Goal: Register for event/course

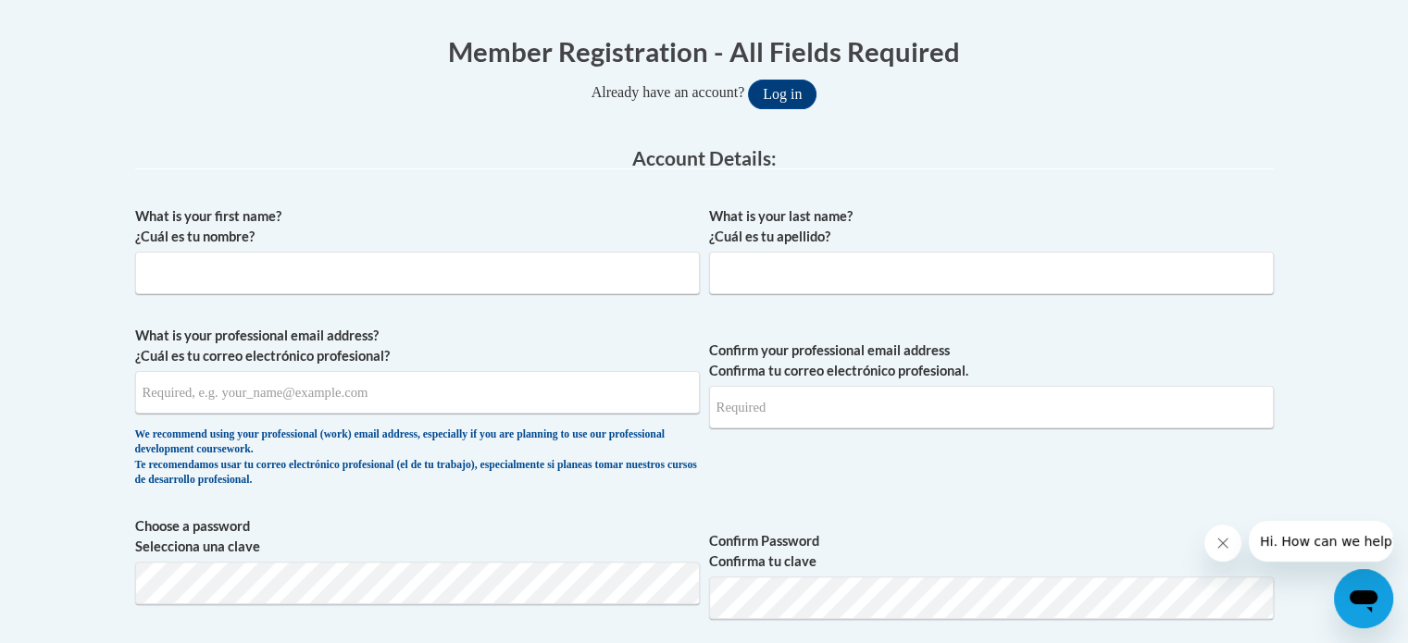
scroll to position [370, 0]
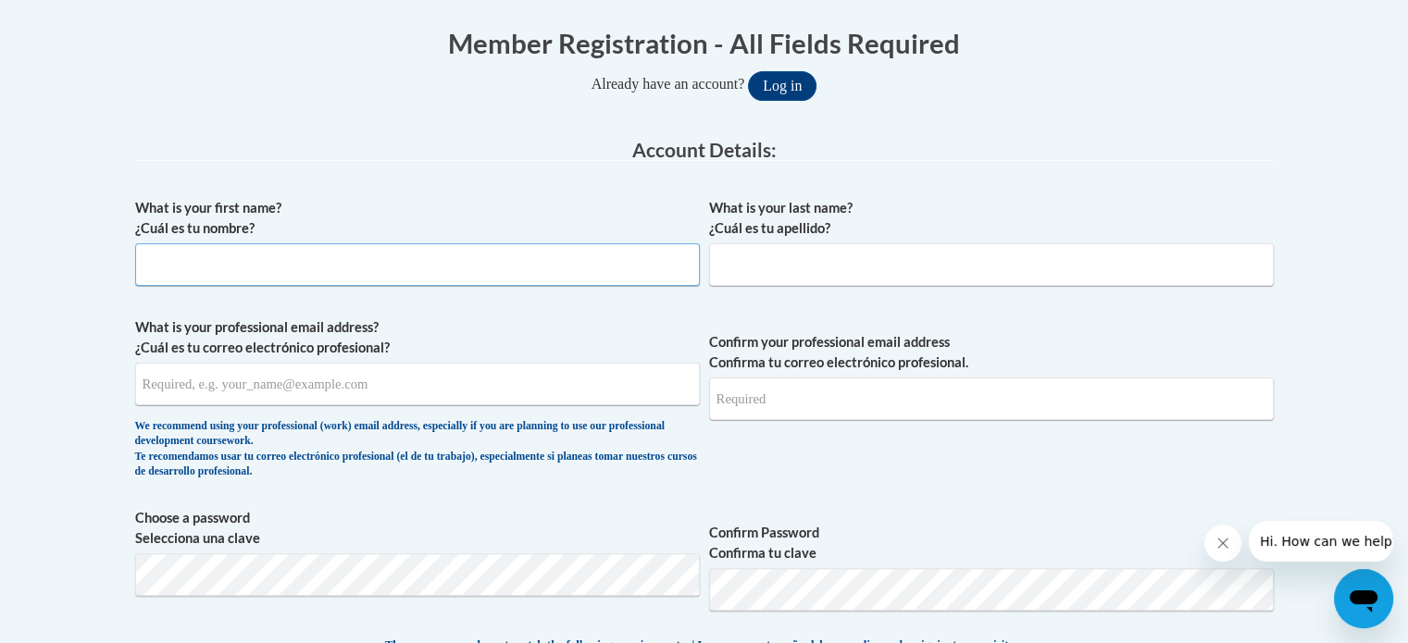
click at [441, 258] on input "What is your first name? ¿Cuál es tu nombre?" at bounding box center [417, 264] width 565 height 43
type input "Megan"
type input "Bray"
type input "megan.bray@rusd.org"
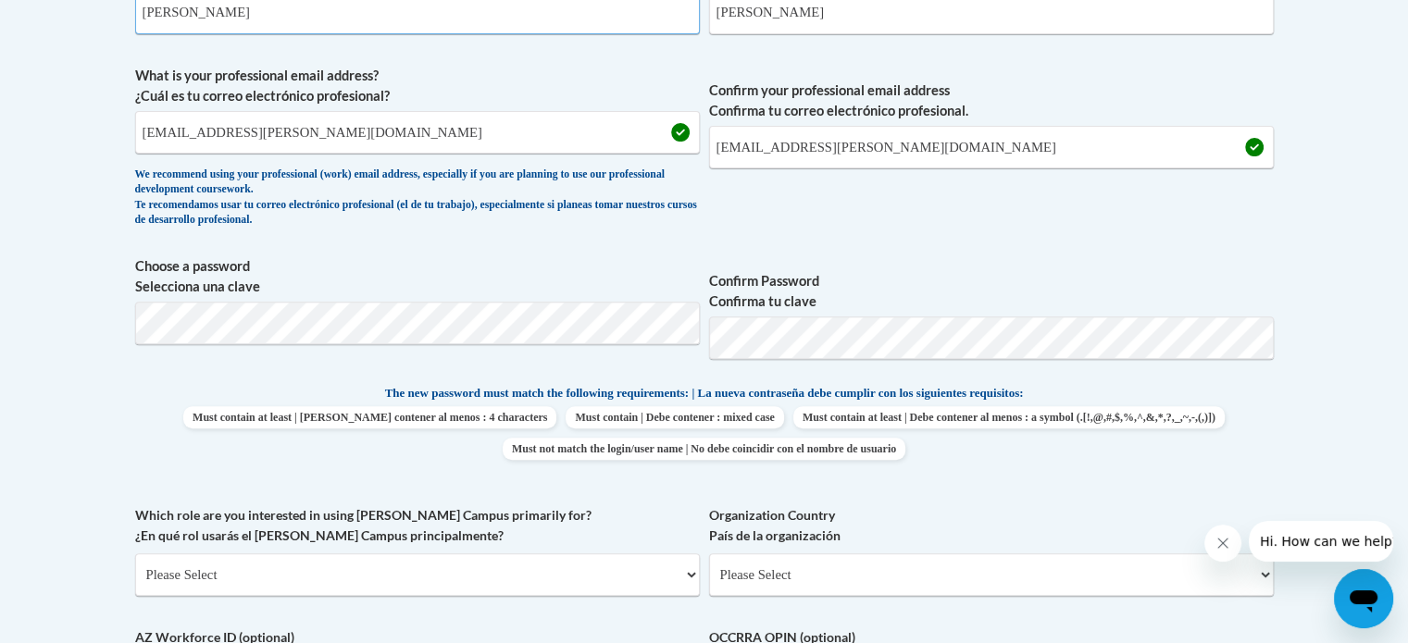
scroll to position [648, 0]
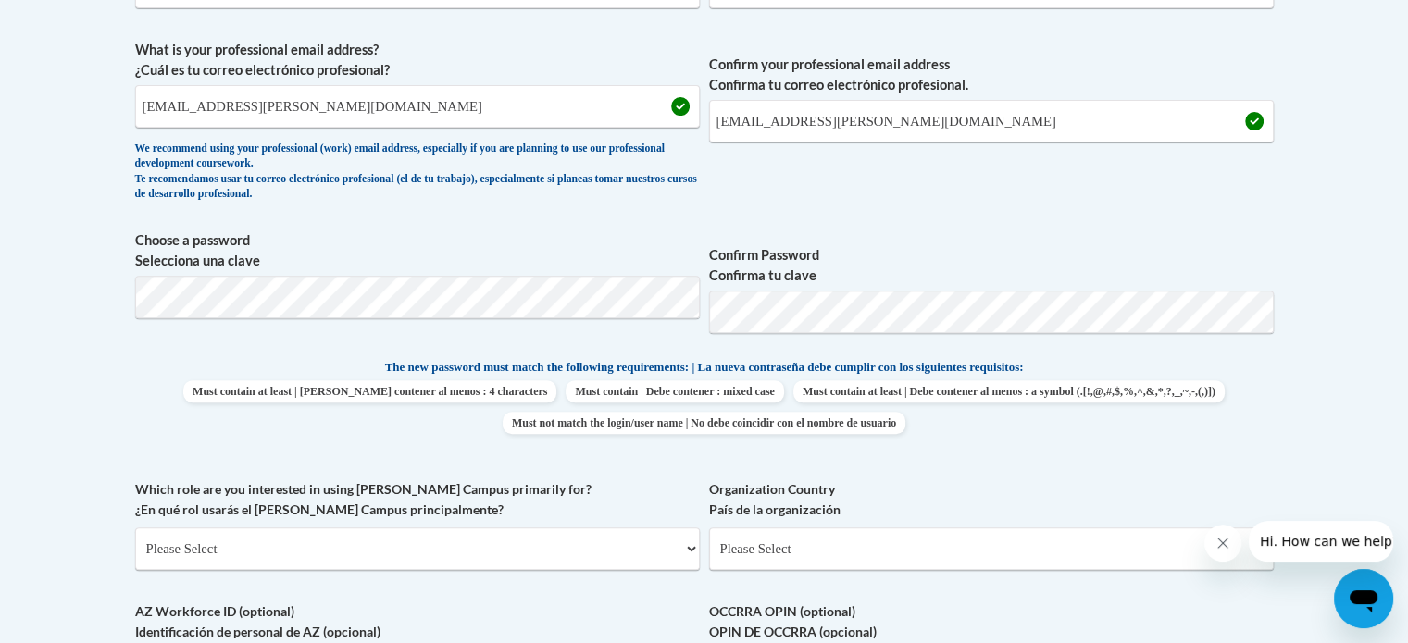
click at [1315, 437] on body "This site uses cookies to help improve your learning experience. By continuing …" at bounding box center [704, 482] width 1408 height 2260
click at [1312, 436] on body "This site uses cookies to help improve your learning experience. By continuing …" at bounding box center [704, 482] width 1408 height 2260
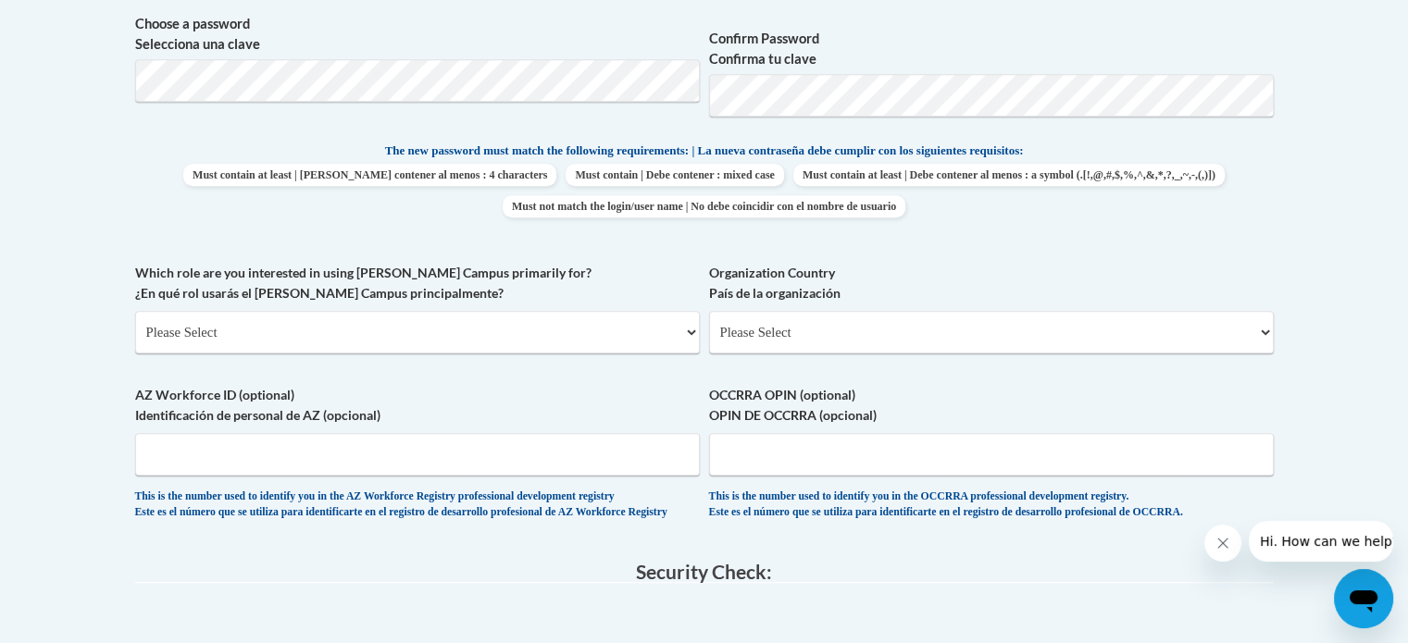
scroll to position [926, 0]
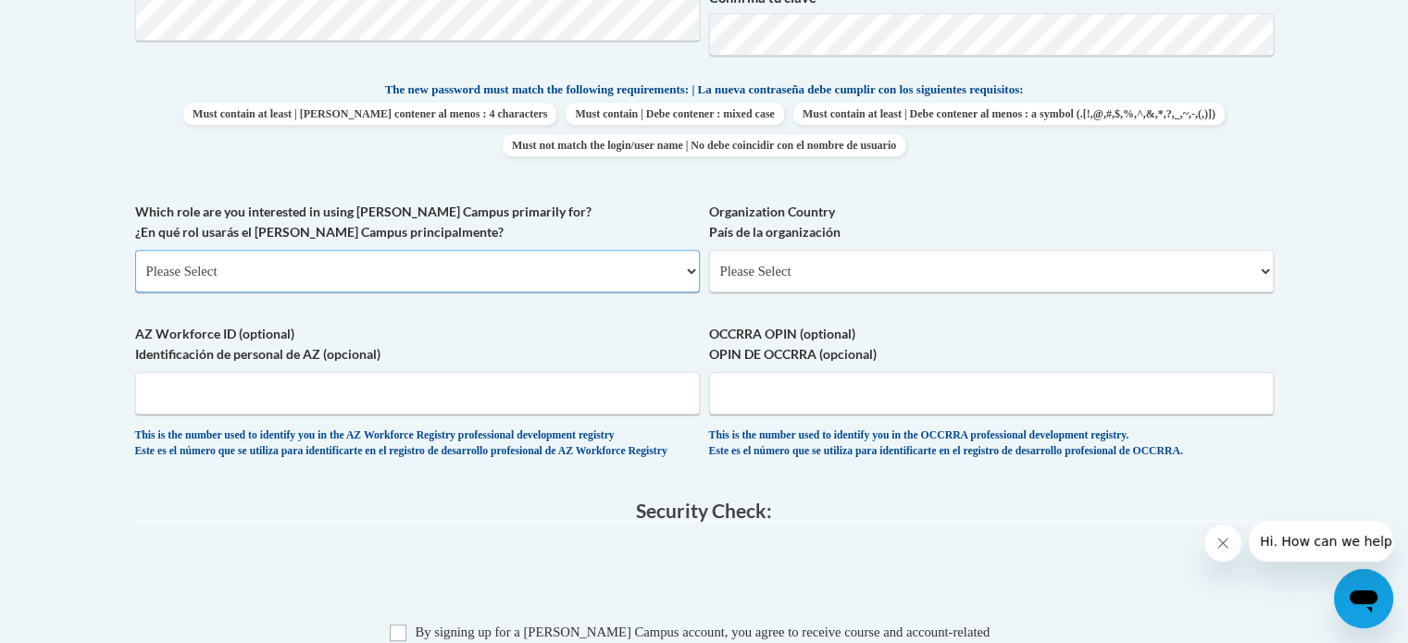
click at [542, 271] on select "Please Select College/University | Colegio/Universidad Community/Nonprofit Part…" at bounding box center [417, 271] width 565 height 43
select select "fbf2d438-af2f-41f8-98f1-81c410e29de3"
click at [135, 250] on select "Please Select College/University | Colegio/Universidad Community/Nonprofit Part…" at bounding box center [417, 271] width 565 height 43
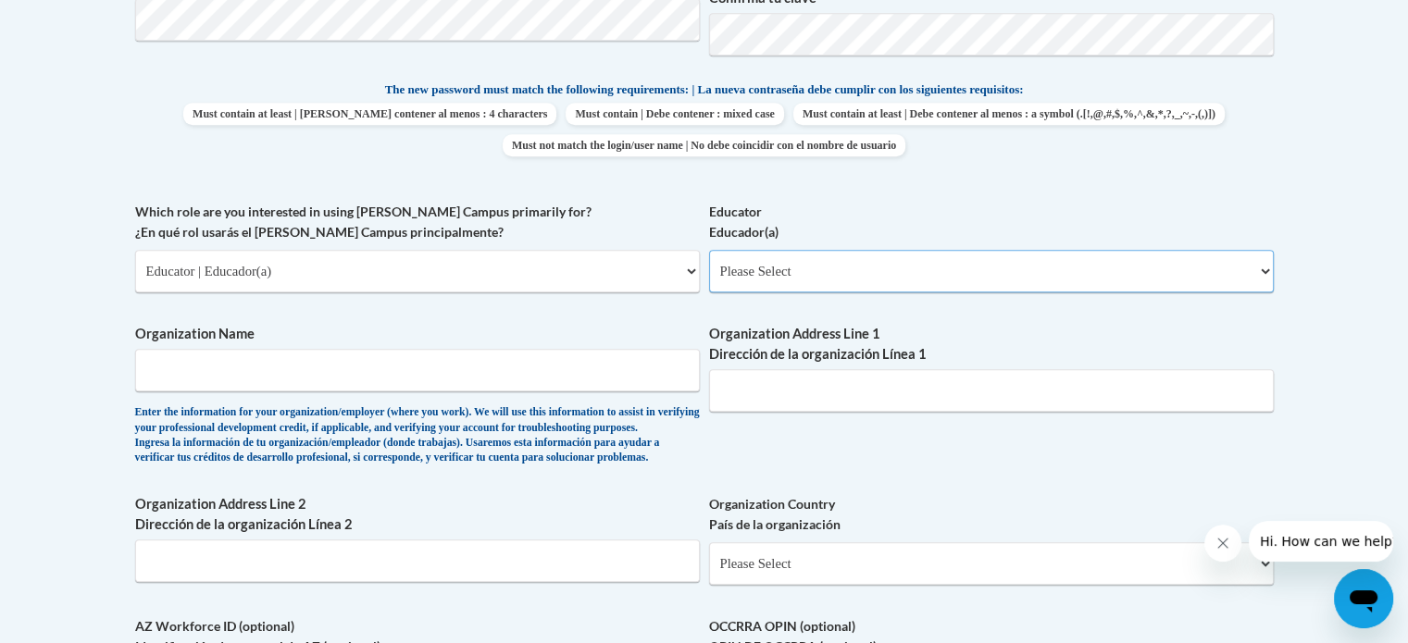
click at [789, 273] on select "Please Select Early Learning/Daycare Teacher/Family Home Care Provider | Maestr…" at bounding box center [991, 271] width 565 height 43
select select "8e40623d-54d0-45cd-9f92-5df65cd3f8cf"
click at [709, 250] on select "Please Select Early Learning/Daycare Teacher/Family Home Care Provider | Maestr…" at bounding box center [991, 271] width 565 height 43
click at [782, 280] on select "Please Select Early Learning/Daycare Teacher/Family Home Care Provider | Maestr…" at bounding box center [991, 271] width 565 height 43
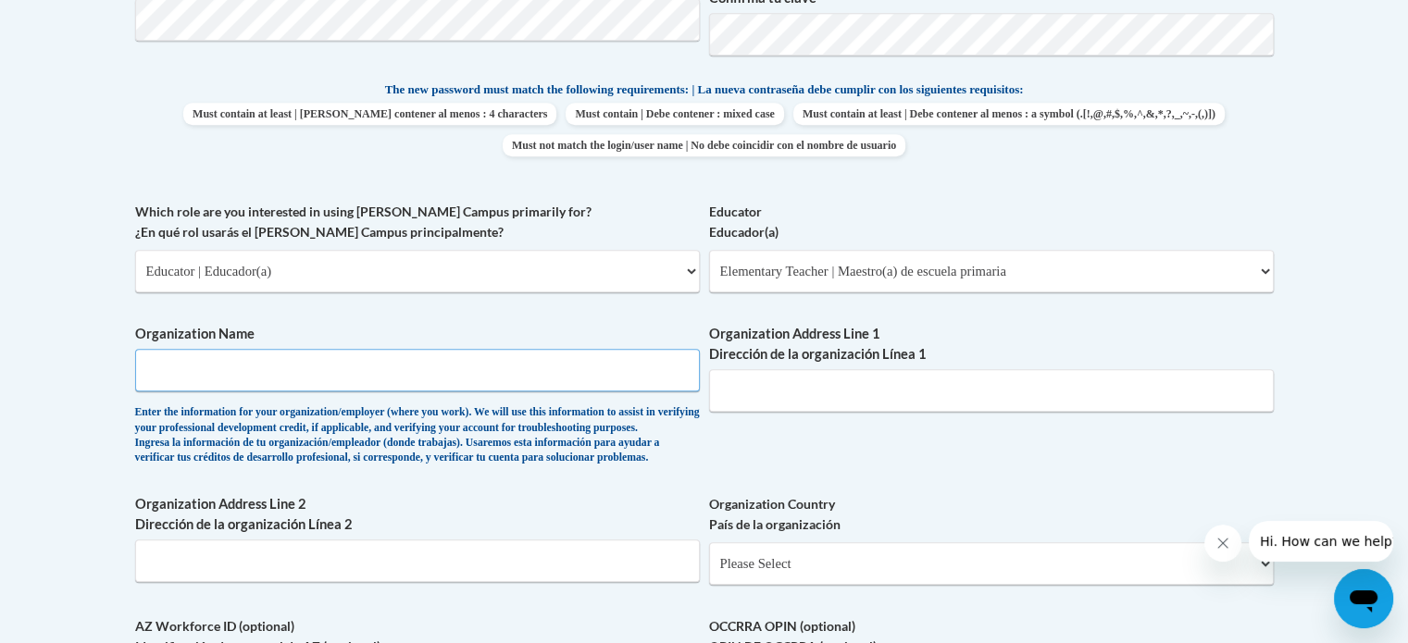
click at [507, 369] on input "Organization Name" at bounding box center [417, 370] width 565 height 43
type input "RUSD"
click at [783, 386] on input "Organization Address Line 1 Dirección de la organización Línea 1" at bounding box center [991, 390] width 565 height 43
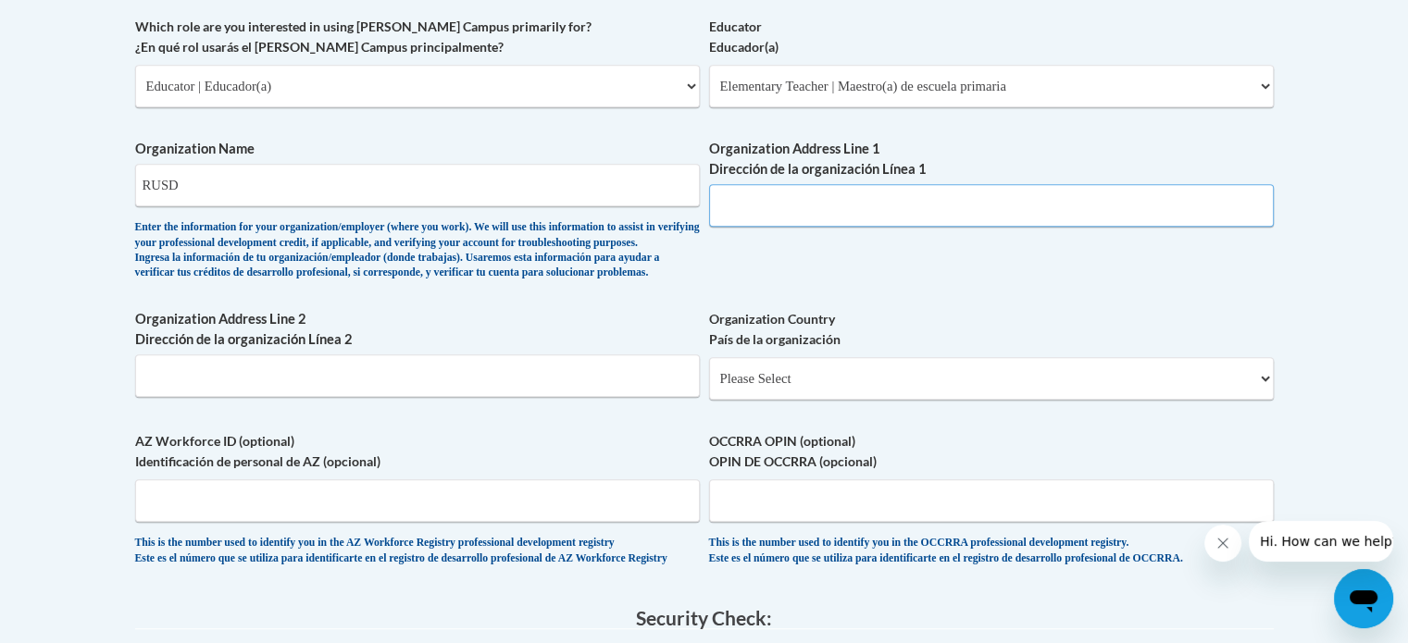
scroll to position [1389, 0]
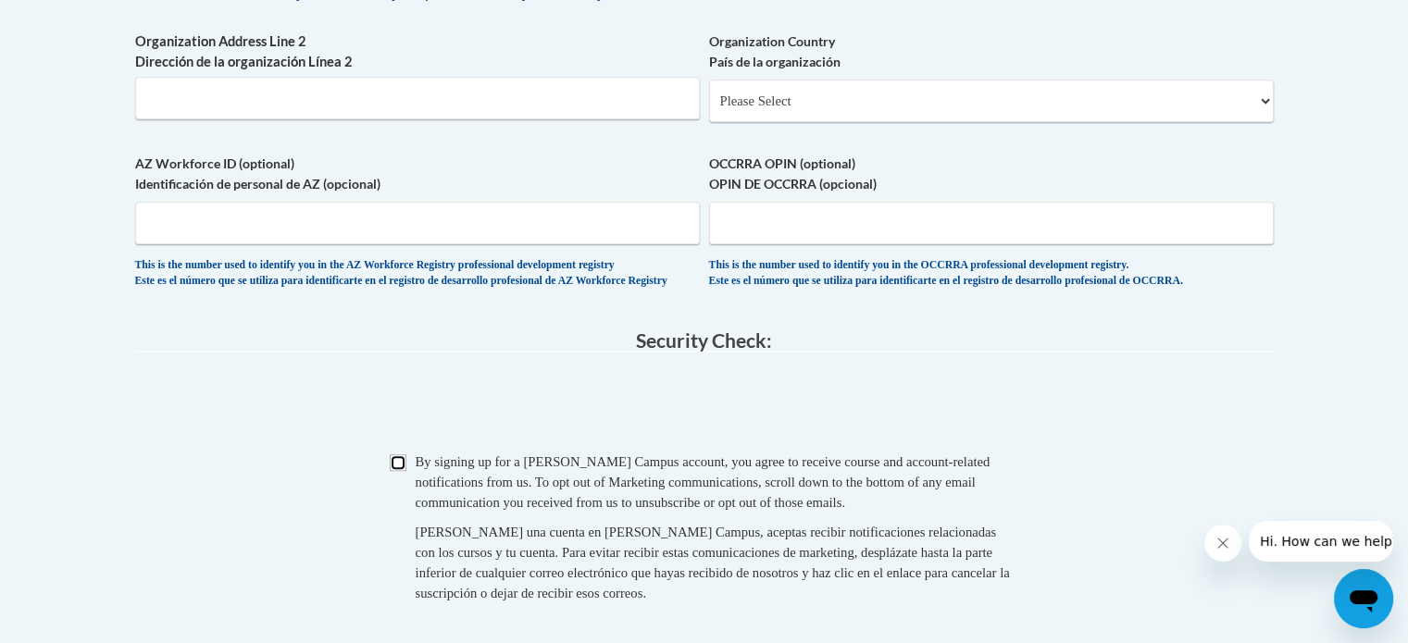
click at [393, 471] on input "Checkbox" at bounding box center [398, 463] width 17 height 17
checkbox input "true"
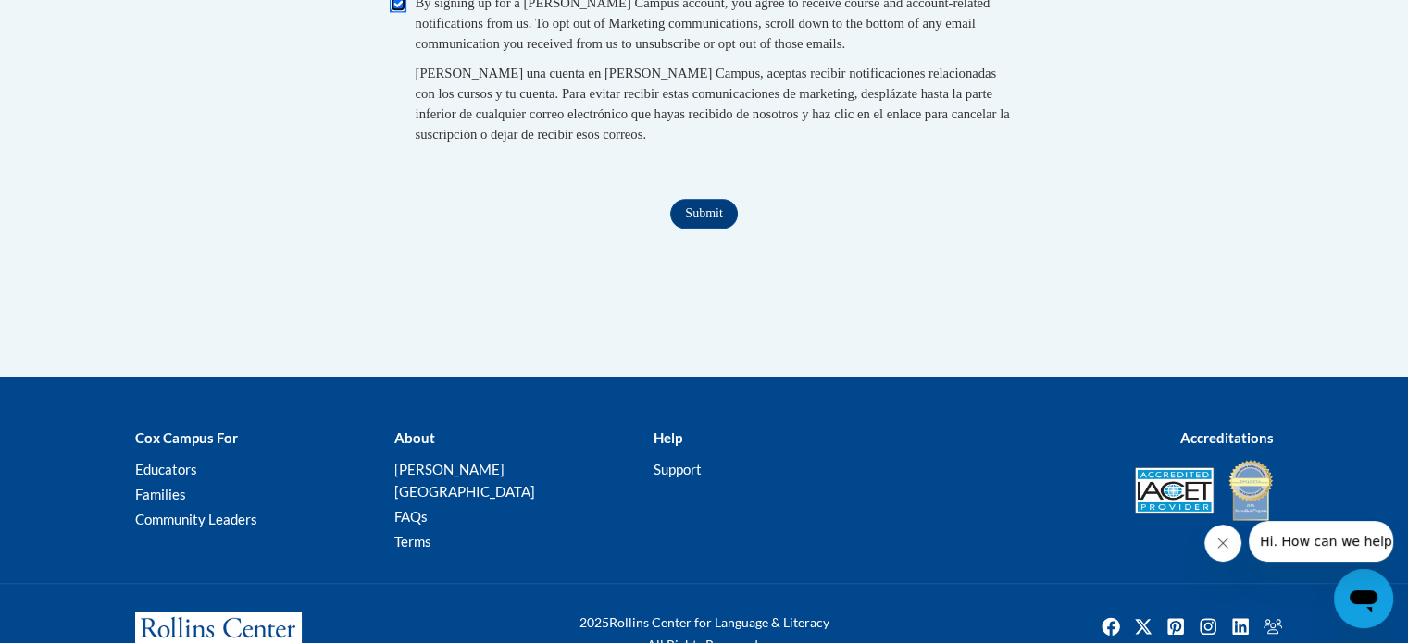
scroll to position [1851, 0]
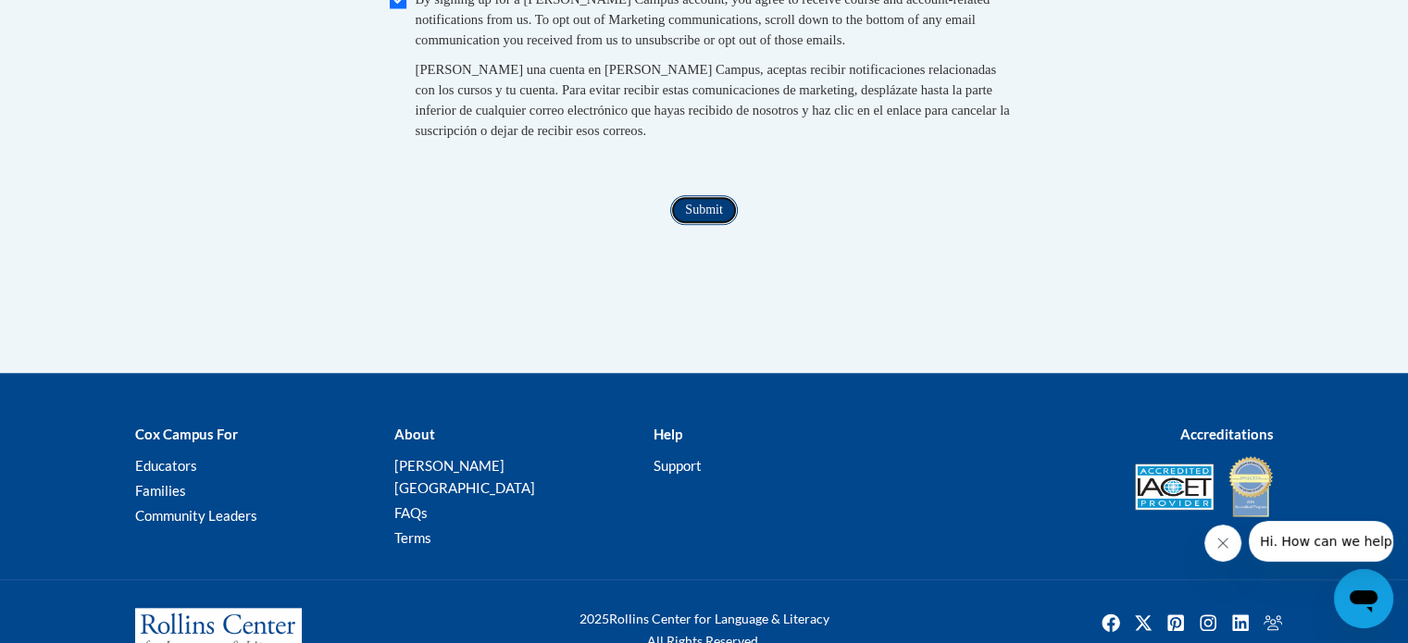
click at [693, 225] on input "Submit" at bounding box center [703, 210] width 67 height 30
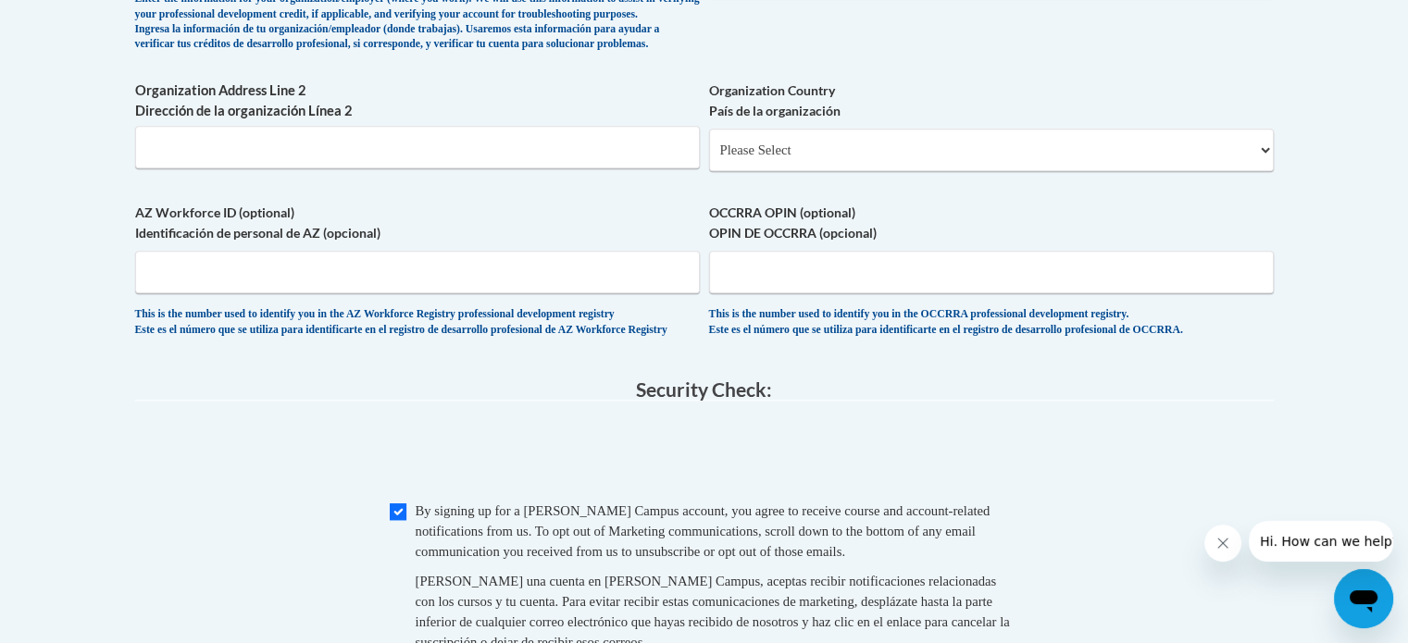
scroll to position [1247, 0]
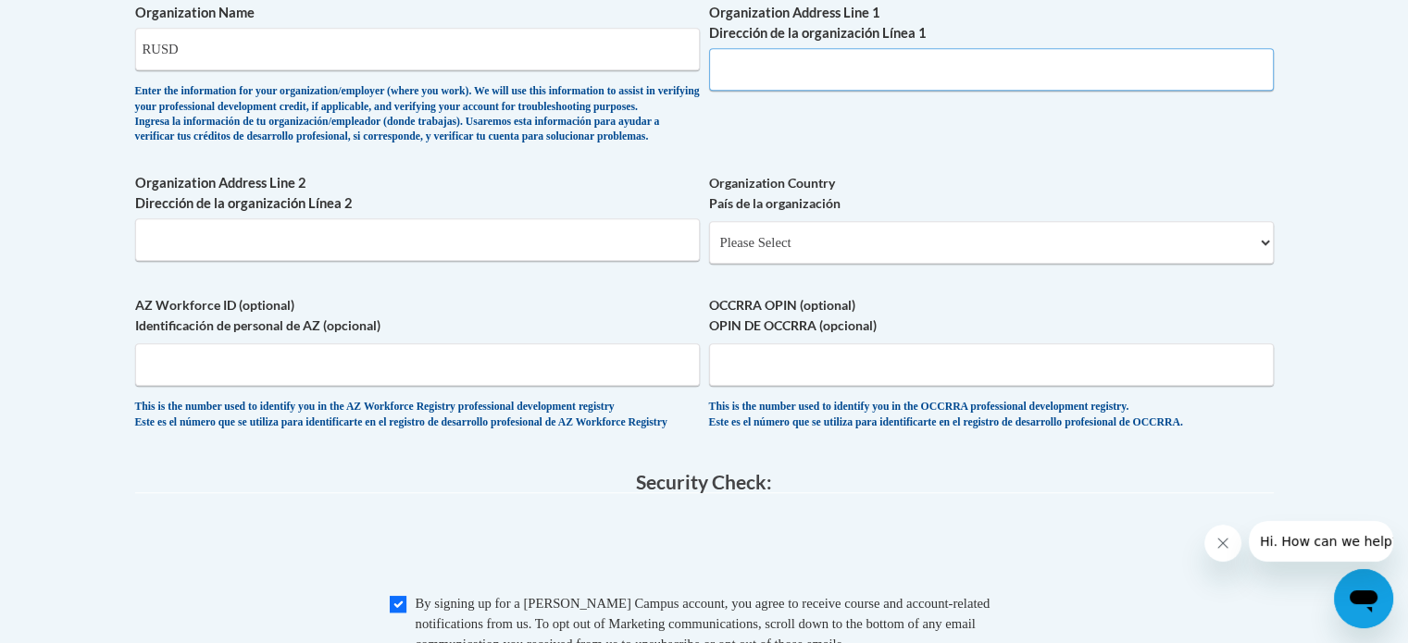
click at [770, 74] on input "Organization Address Line 1 Dirección de la organización Línea 1" at bounding box center [991, 69] width 565 height 43
type input "3109 Mt. Pleasant, WI"
click at [779, 264] on select "Please Select United States | Estados Unidos Outside of the United States | Fue…" at bounding box center [991, 242] width 565 height 43
select select "ad49bcad-a171-4b2e-b99c-48b446064914"
click at [709, 251] on select "Please Select United States | Estados Unidos Outside of the United States | Fue…" at bounding box center [991, 242] width 565 height 43
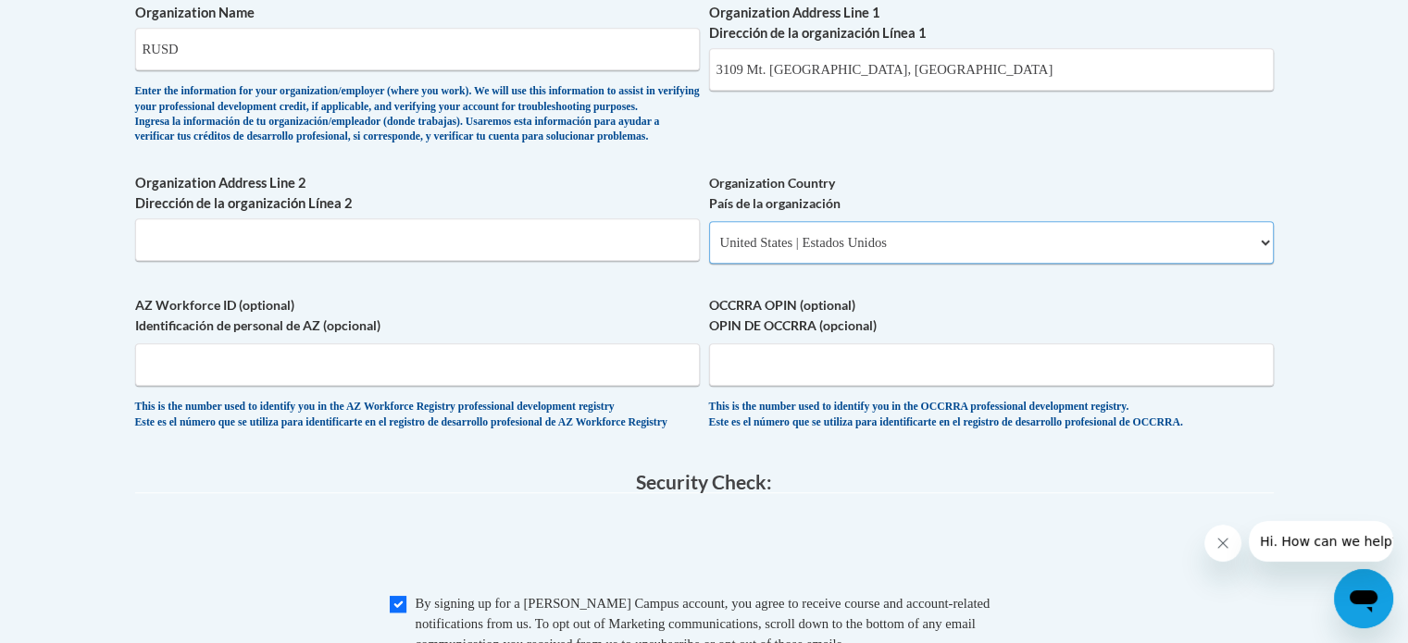
select select
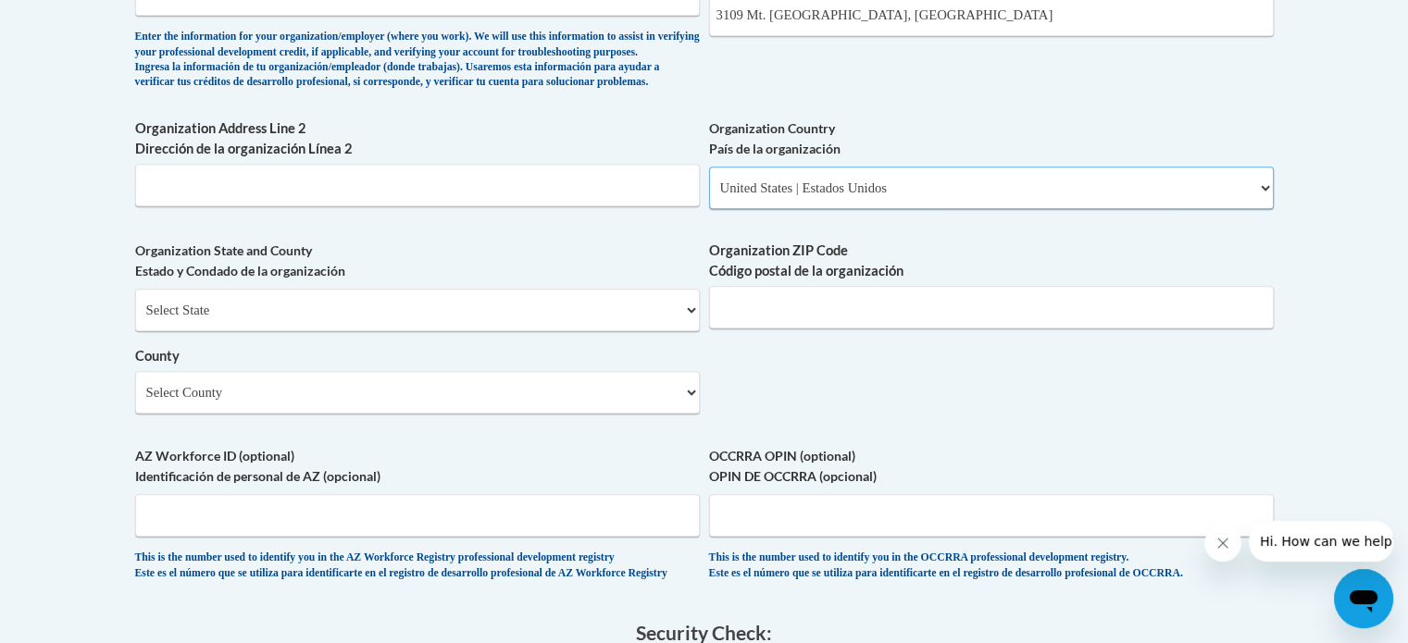
scroll to position [1340, 0]
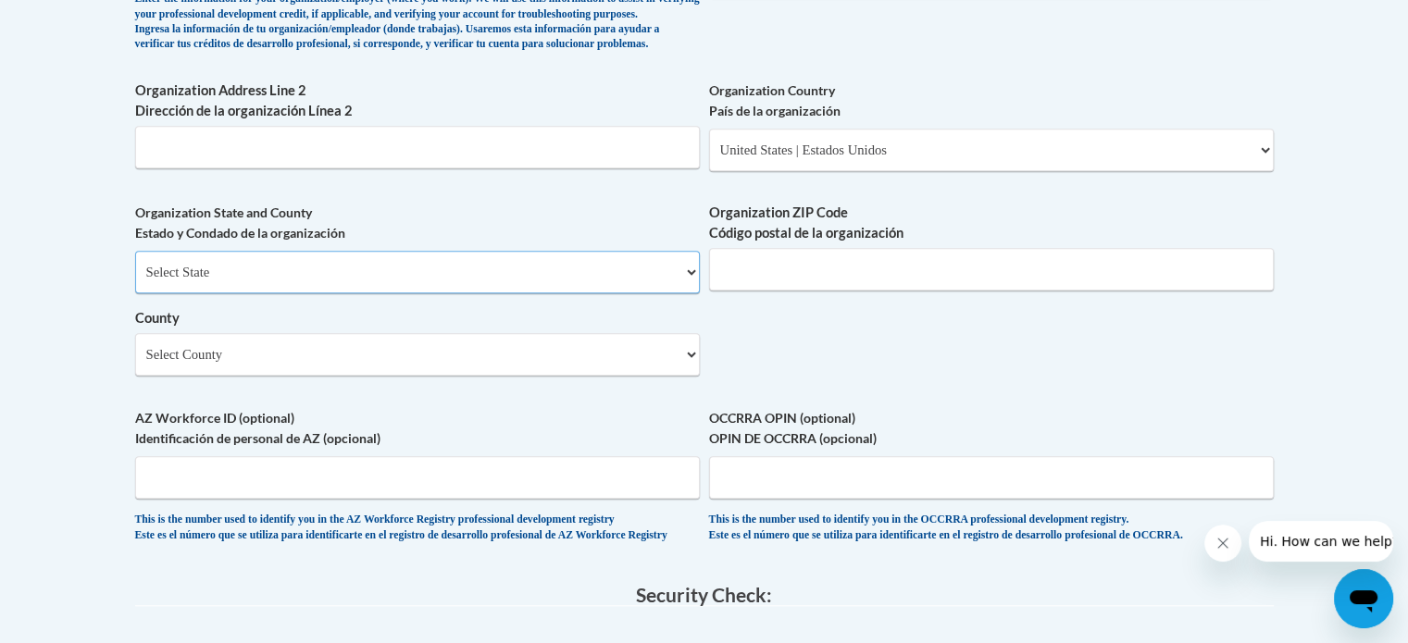
click at [569, 293] on select "Select State Alabama Alaska Arizona Arkansas California Colorado Connecticut De…" at bounding box center [417, 272] width 565 height 43
select select "Wisconsin"
click at [135, 281] on select "Select State Alabama Alaska Arizona Arkansas California Colorado Connecticut De…" at bounding box center [417, 272] width 565 height 43
click at [744, 290] on input "Organization ZIP Code Código postal de la organización" at bounding box center [991, 269] width 565 height 43
type input "53404"
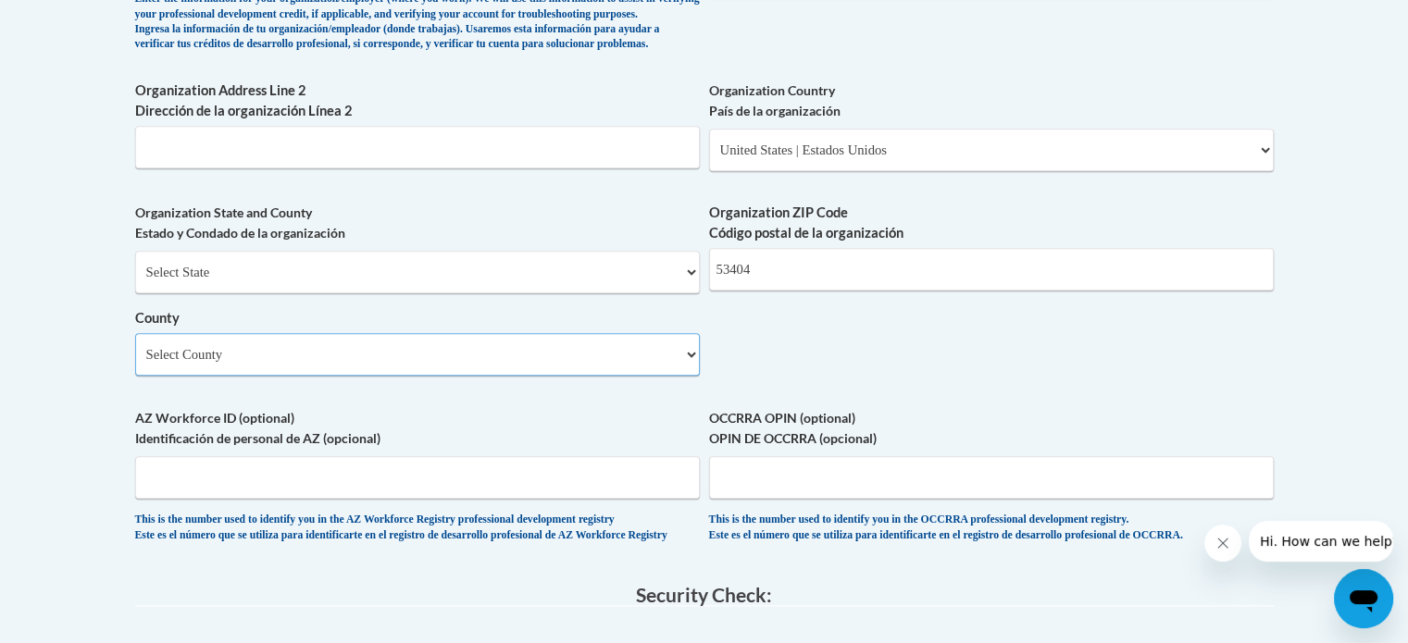
click at [529, 376] on select "Select County Adams Ashland Barron Bayfield Brown Buffalo Burnett Calumet Chipp…" at bounding box center [417, 354] width 565 height 43
select select "Racine"
click at [135, 364] on select "Select County Adams Ashland Barron Bayfield Brown Buffalo Burnett Calumet Chipp…" at bounding box center [417, 354] width 565 height 43
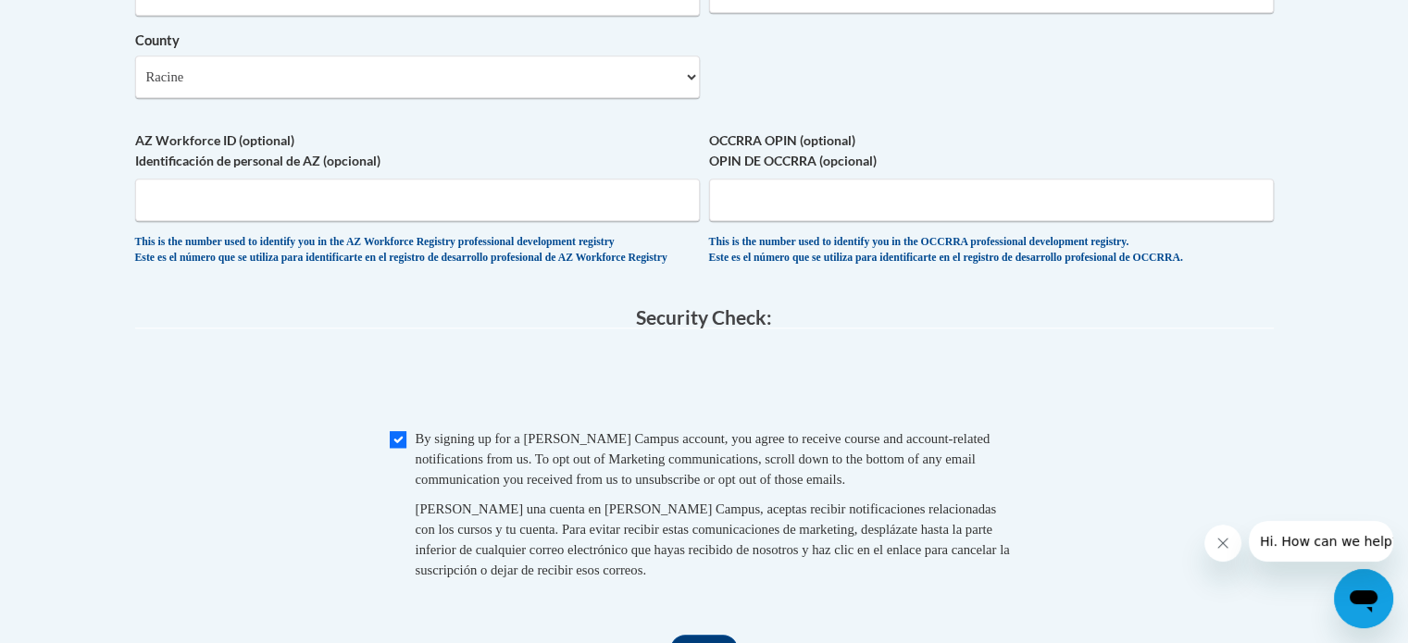
scroll to position [1988, 0]
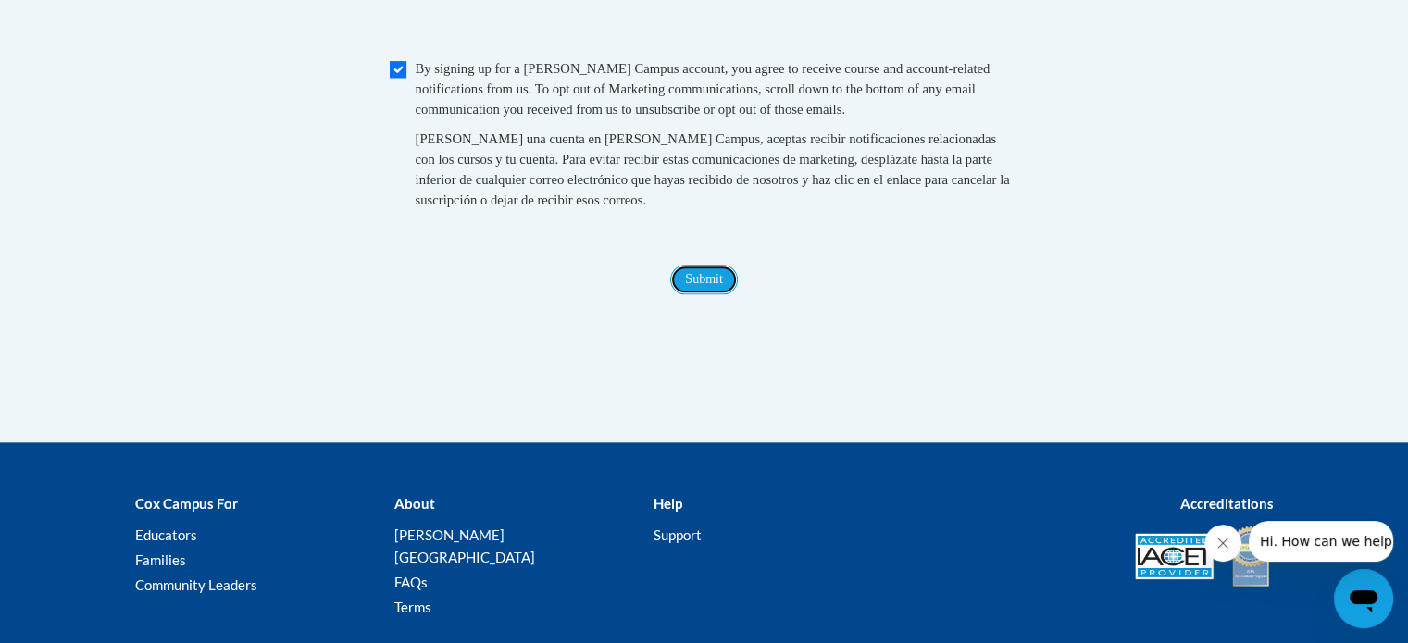
click at [680, 294] on input "Submit" at bounding box center [703, 280] width 67 height 30
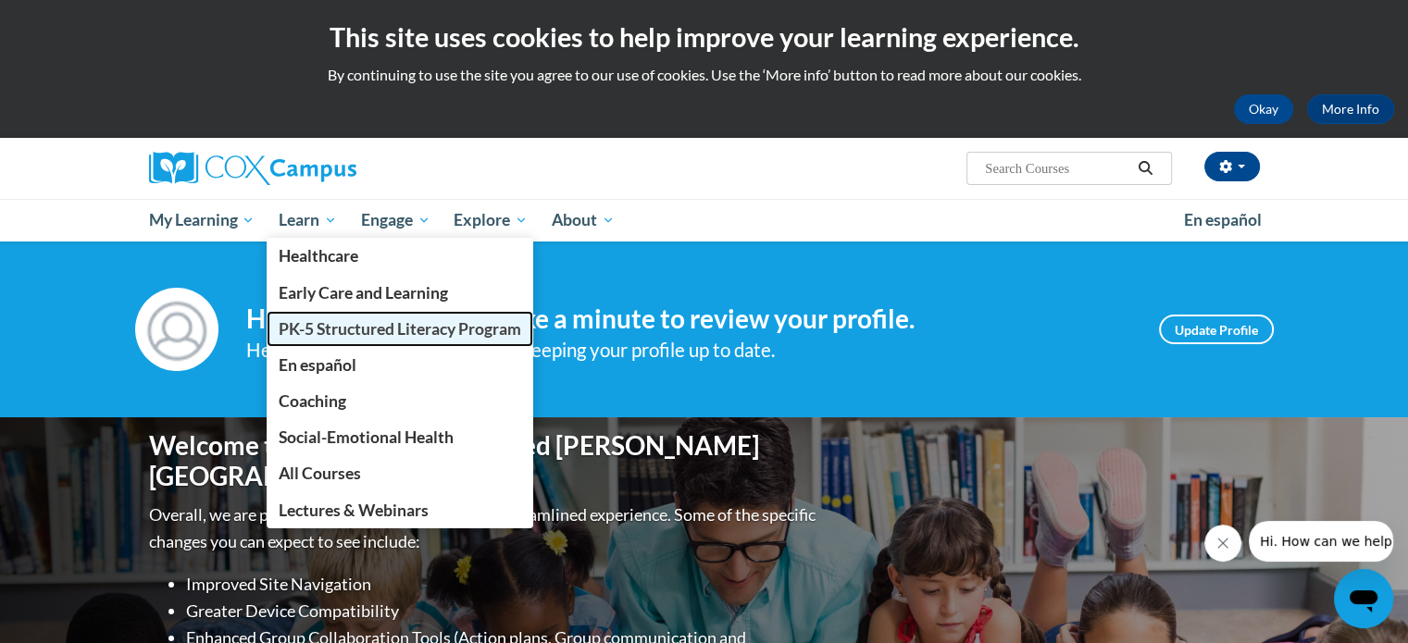
click at [343, 327] on span "PK-5 Structured Literacy Program" at bounding box center [400, 328] width 243 height 19
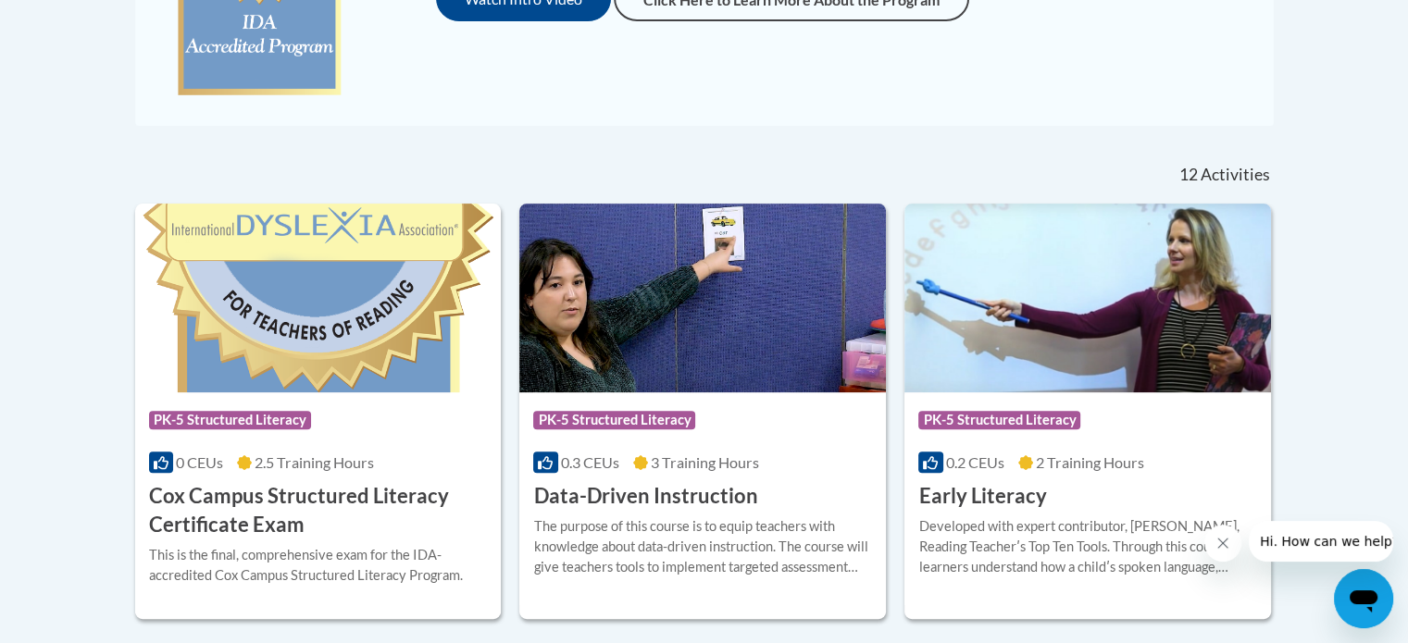
scroll to position [741, 0]
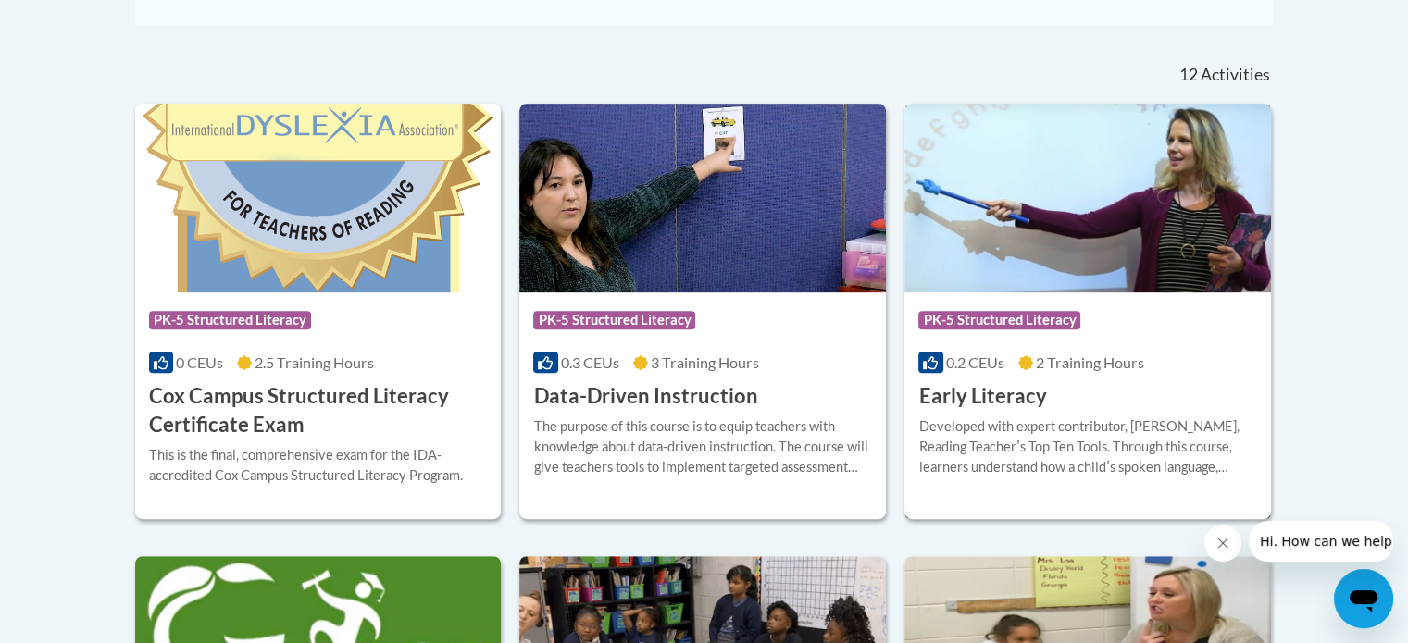
click at [1013, 222] on img at bounding box center [1087, 198] width 367 height 189
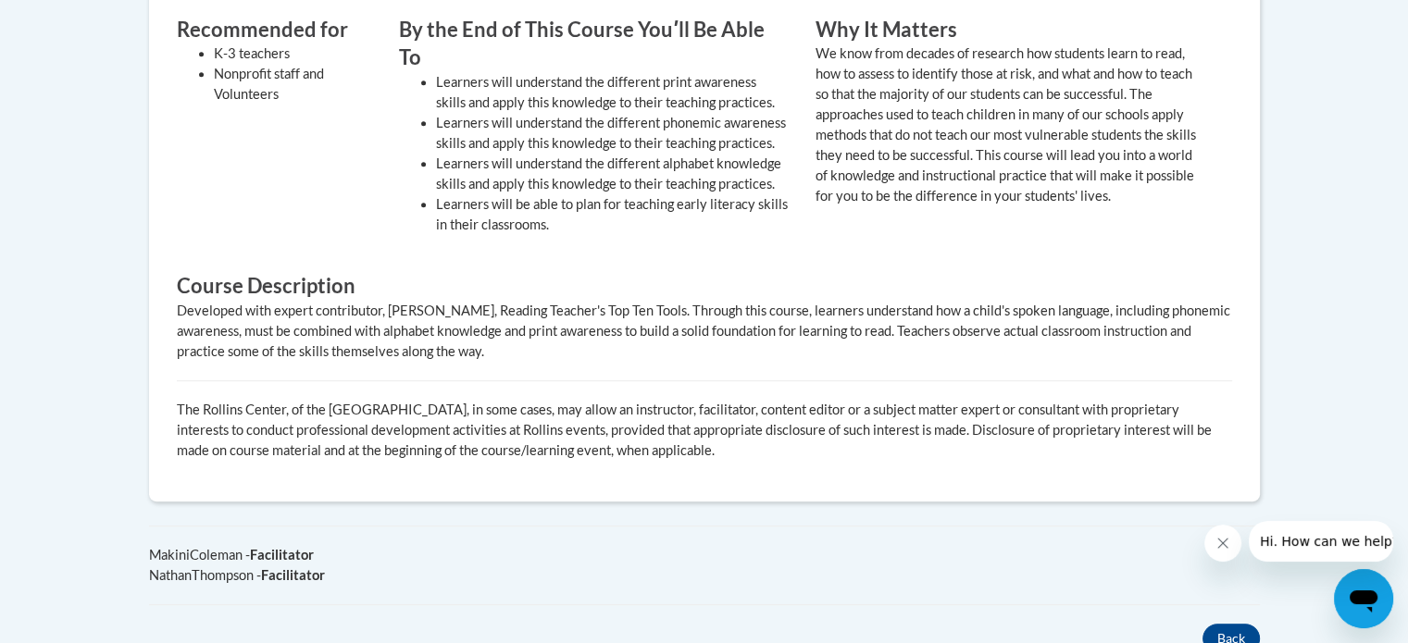
scroll to position [463, 0]
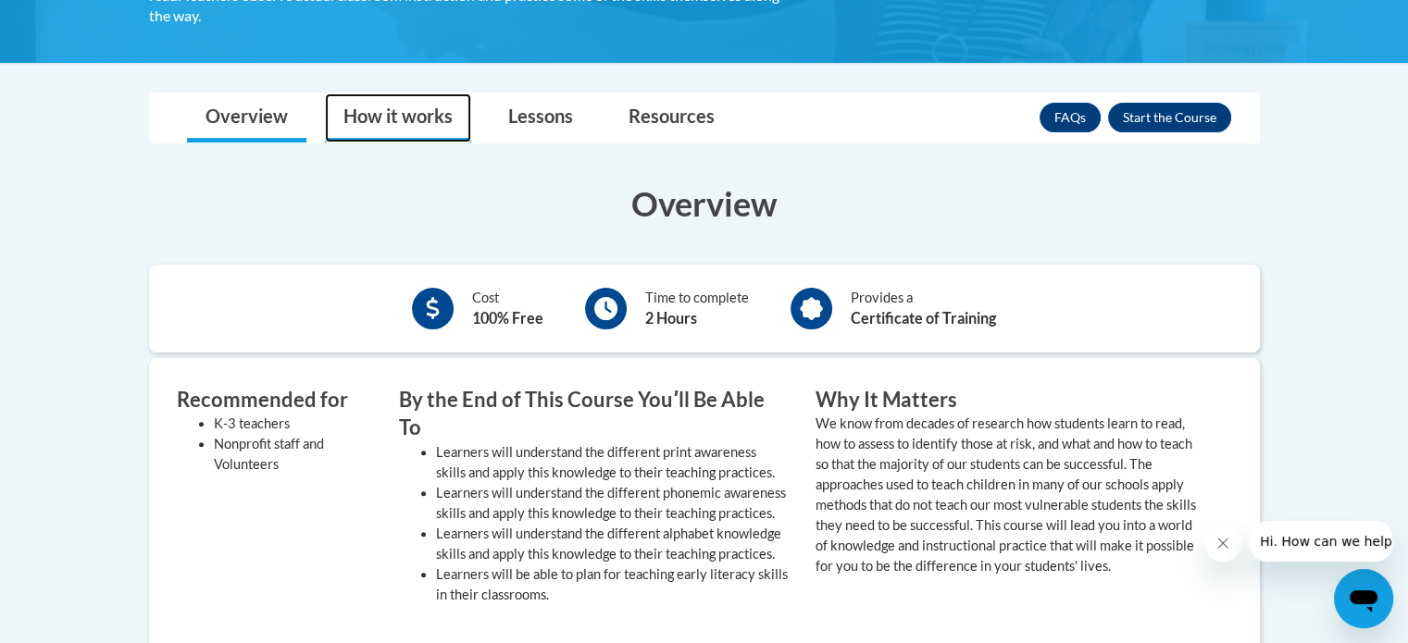
click at [411, 126] on link "How it works" at bounding box center [398, 117] width 146 height 49
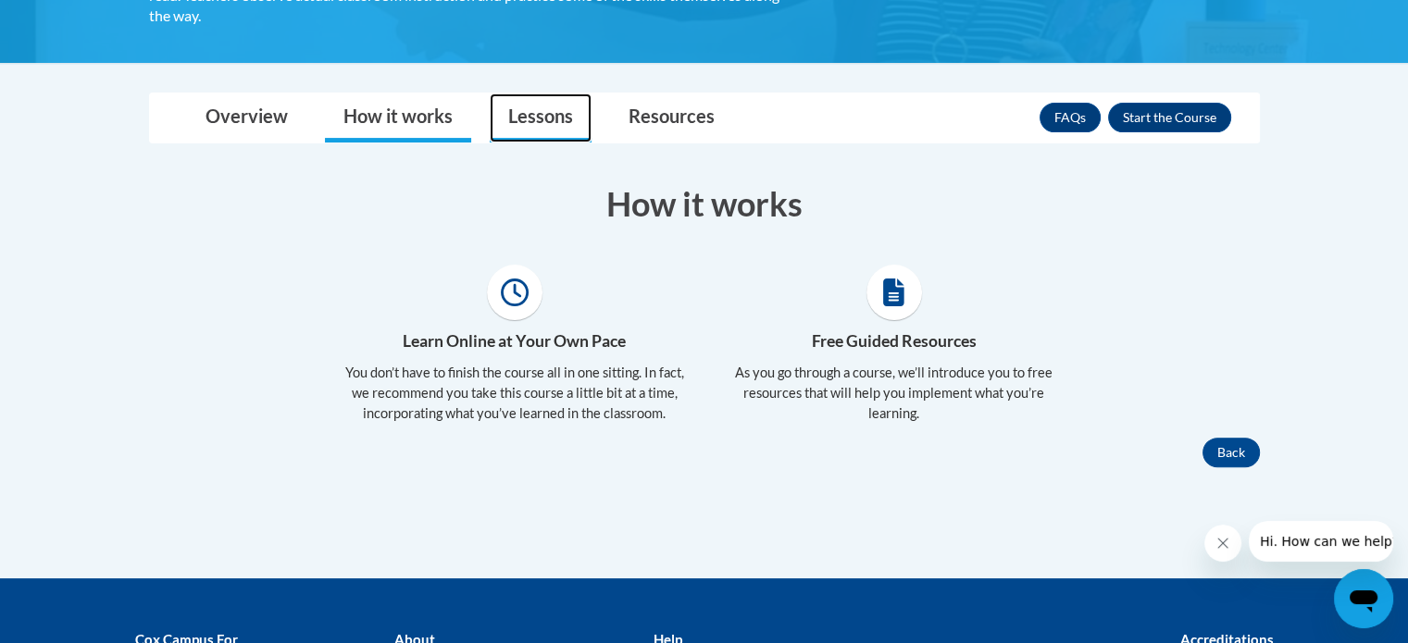
click at [564, 134] on link "Lessons" at bounding box center [541, 117] width 102 height 49
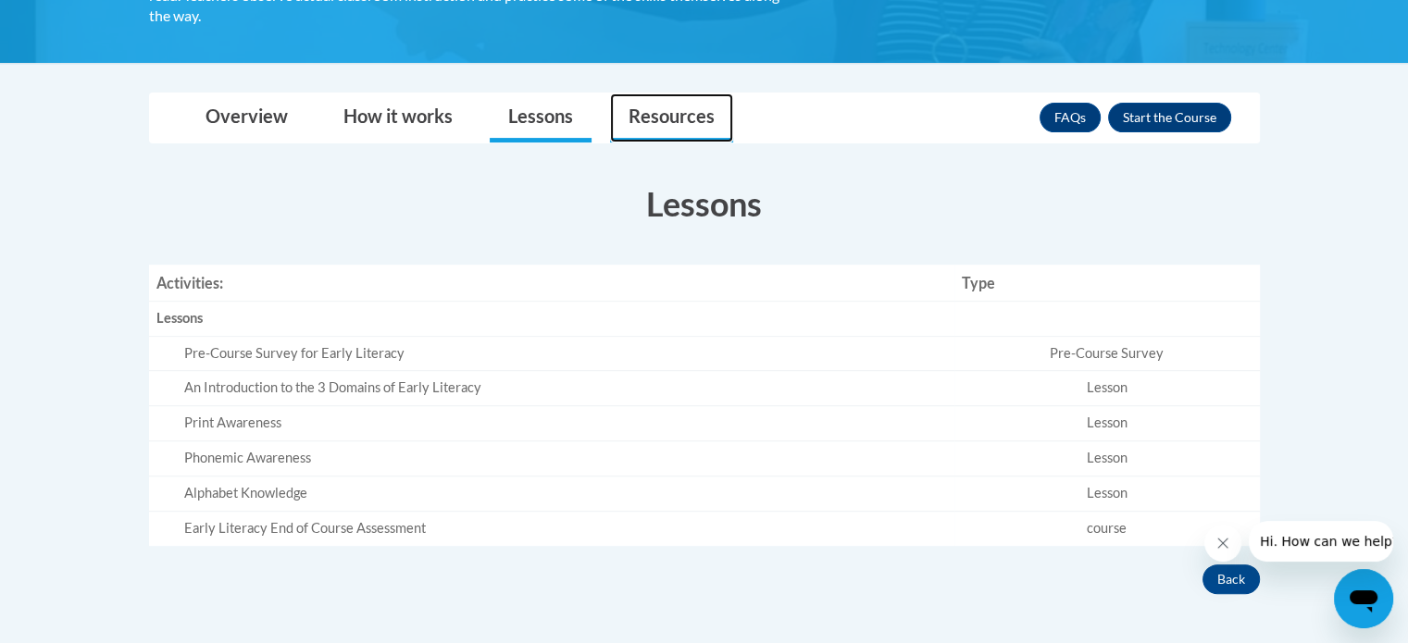
click at [654, 123] on link "Resources" at bounding box center [671, 117] width 123 height 49
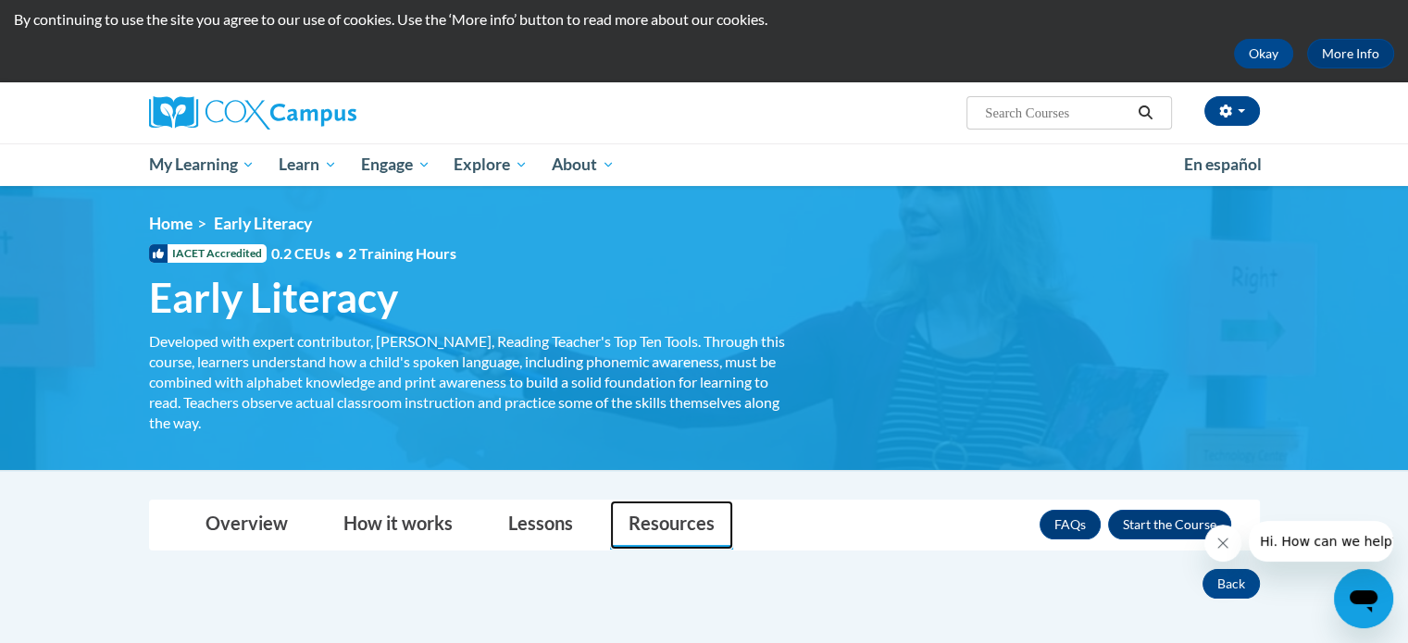
scroll to position [426, 0]
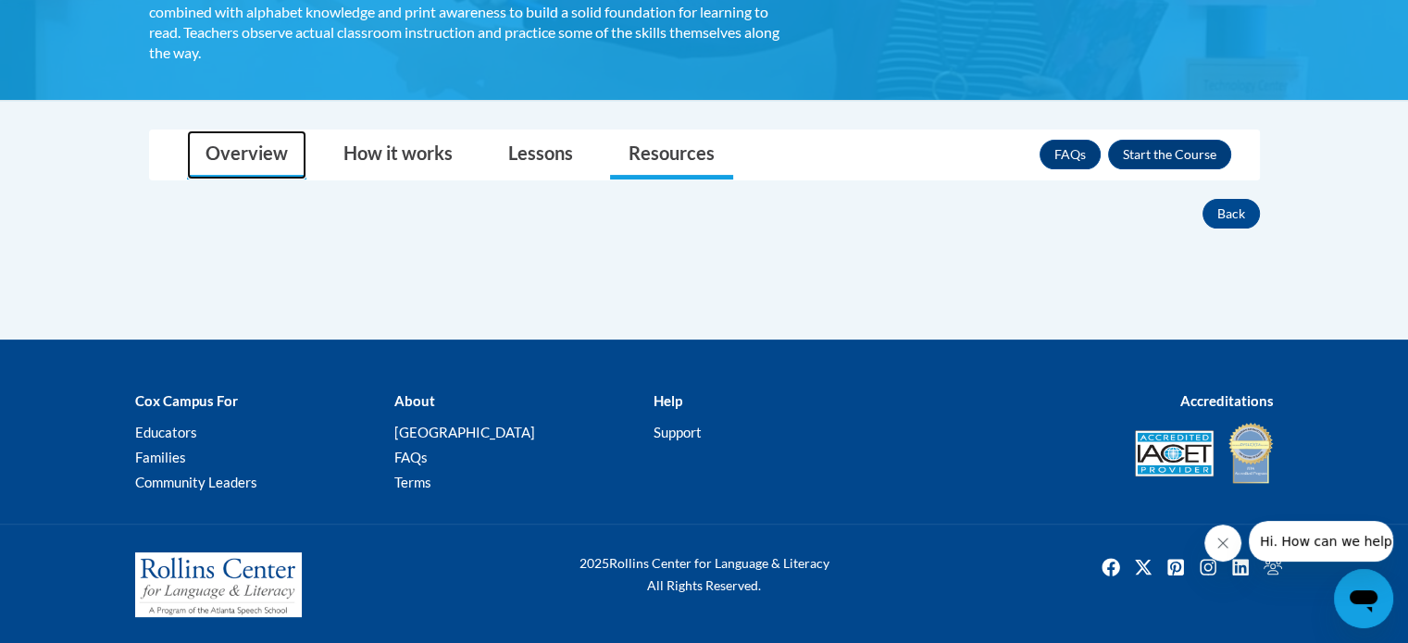
click at [251, 162] on link "Overview" at bounding box center [246, 155] width 119 height 49
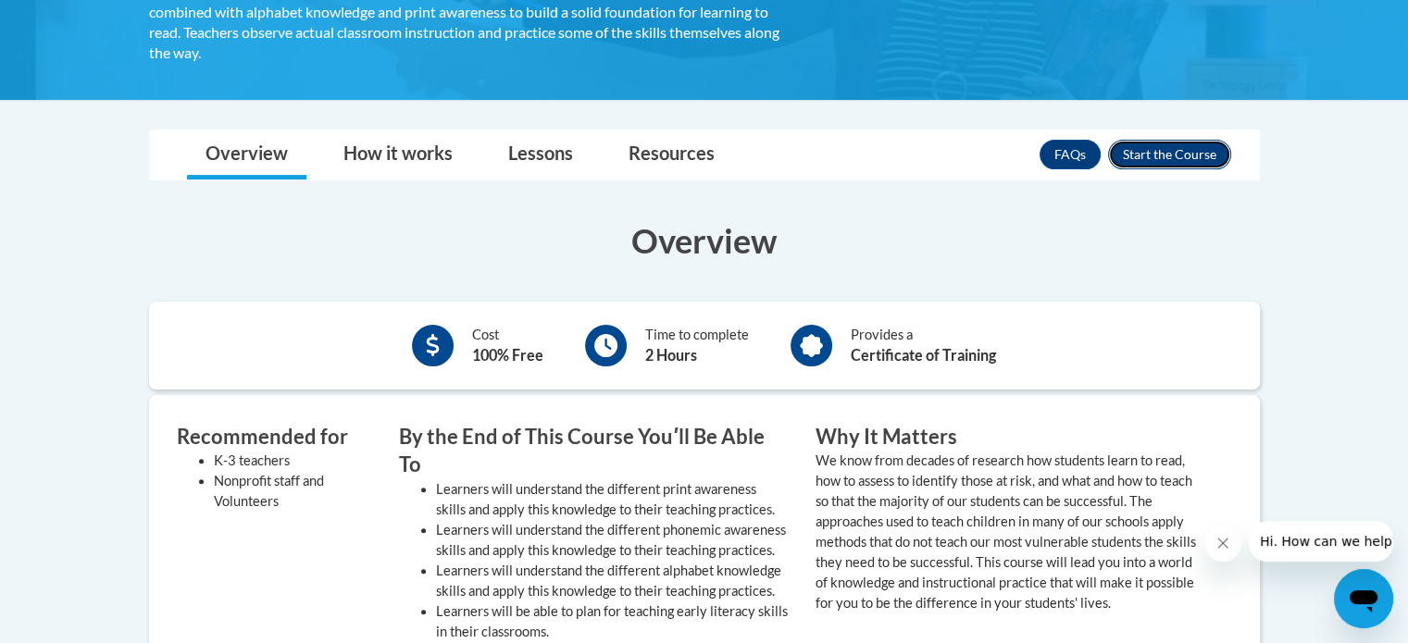
click at [1161, 151] on button "Enroll" at bounding box center [1169, 155] width 123 height 30
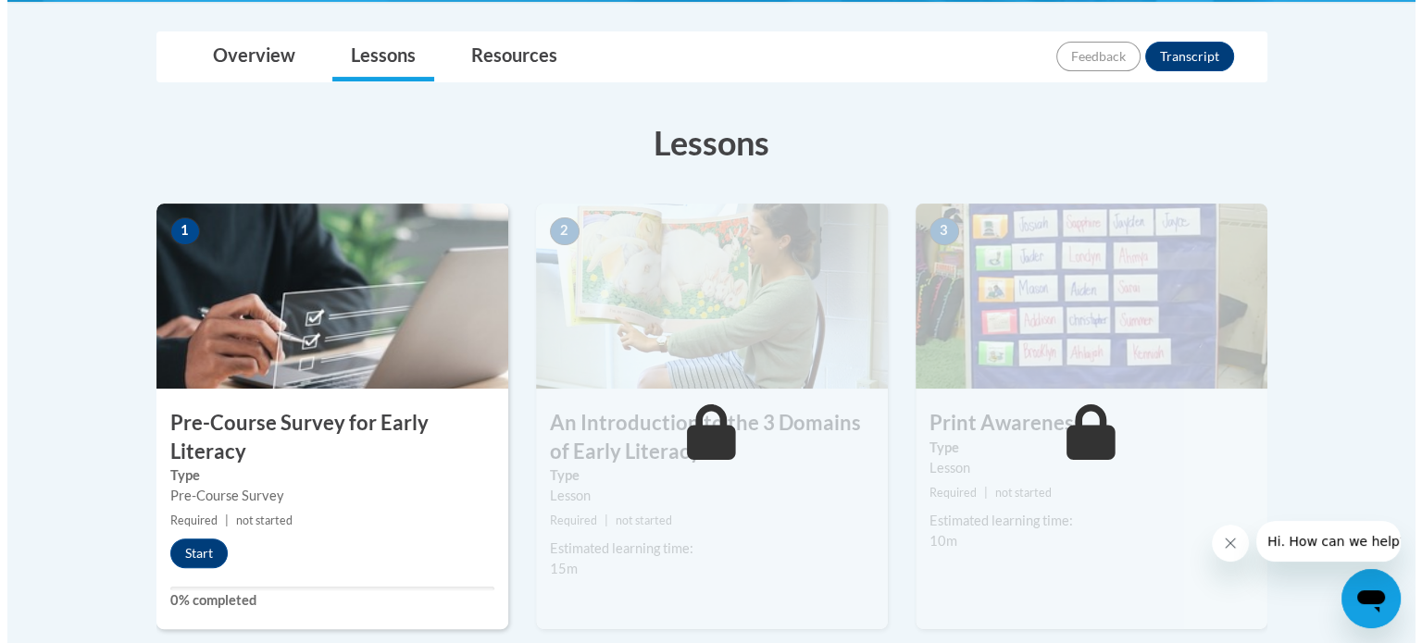
scroll to position [463, 0]
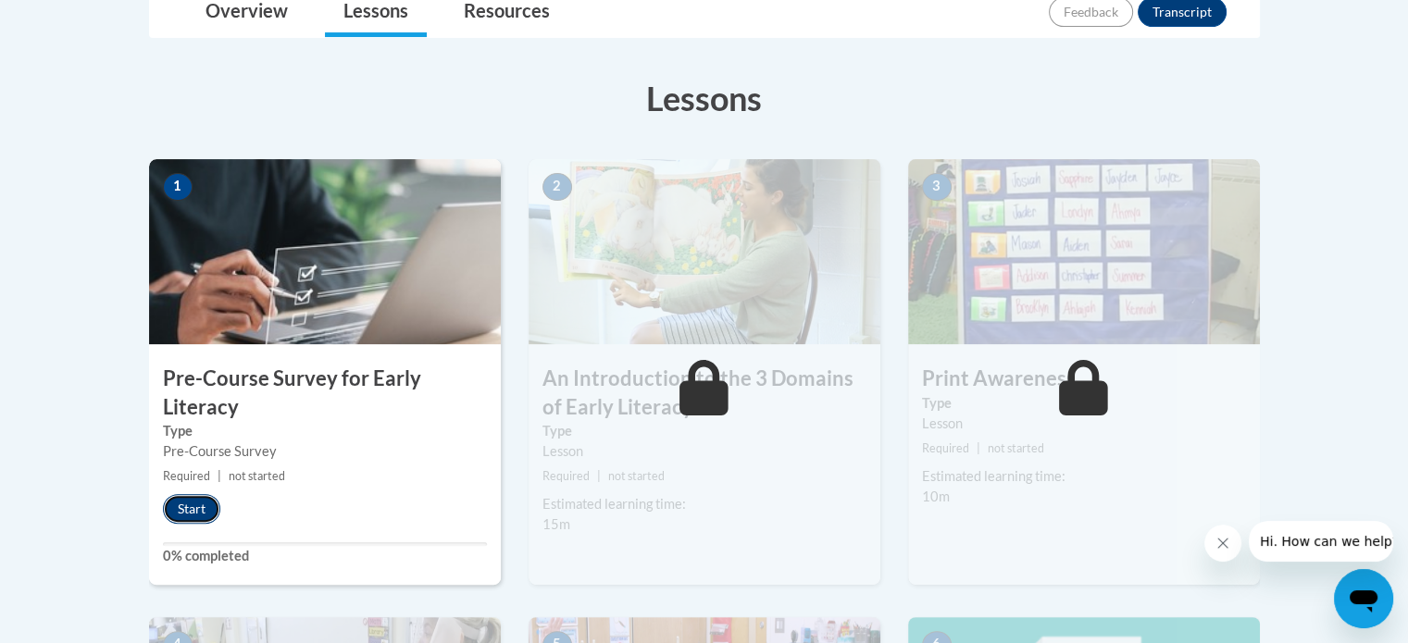
click at [189, 505] on button "Start" at bounding box center [191, 509] width 57 height 30
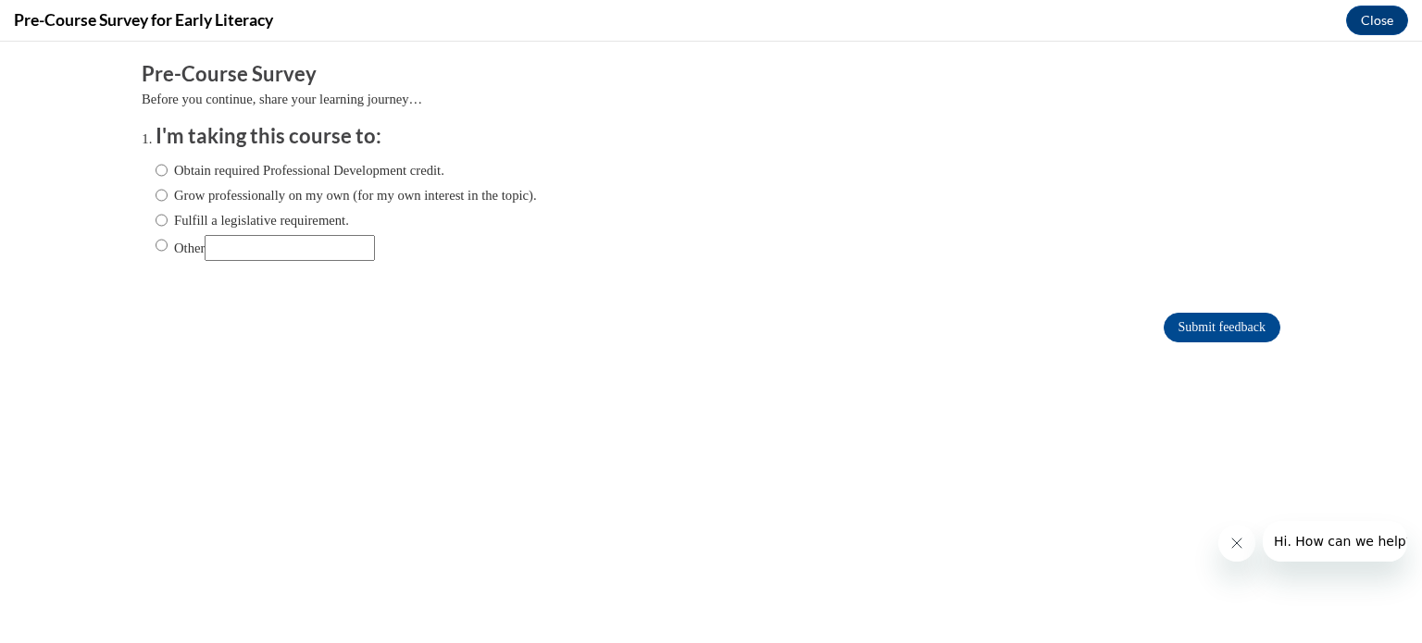
scroll to position [0, 0]
click at [306, 220] on label "Fulfill a legislative requirement." at bounding box center [252, 220] width 193 height 20
click at [168, 220] on input "Fulfill a legislative requirement." at bounding box center [162, 220] width 12 height 20
radio input "true"
click at [1221, 338] on input "Submit feedback" at bounding box center [1222, 328] width 117 height 30
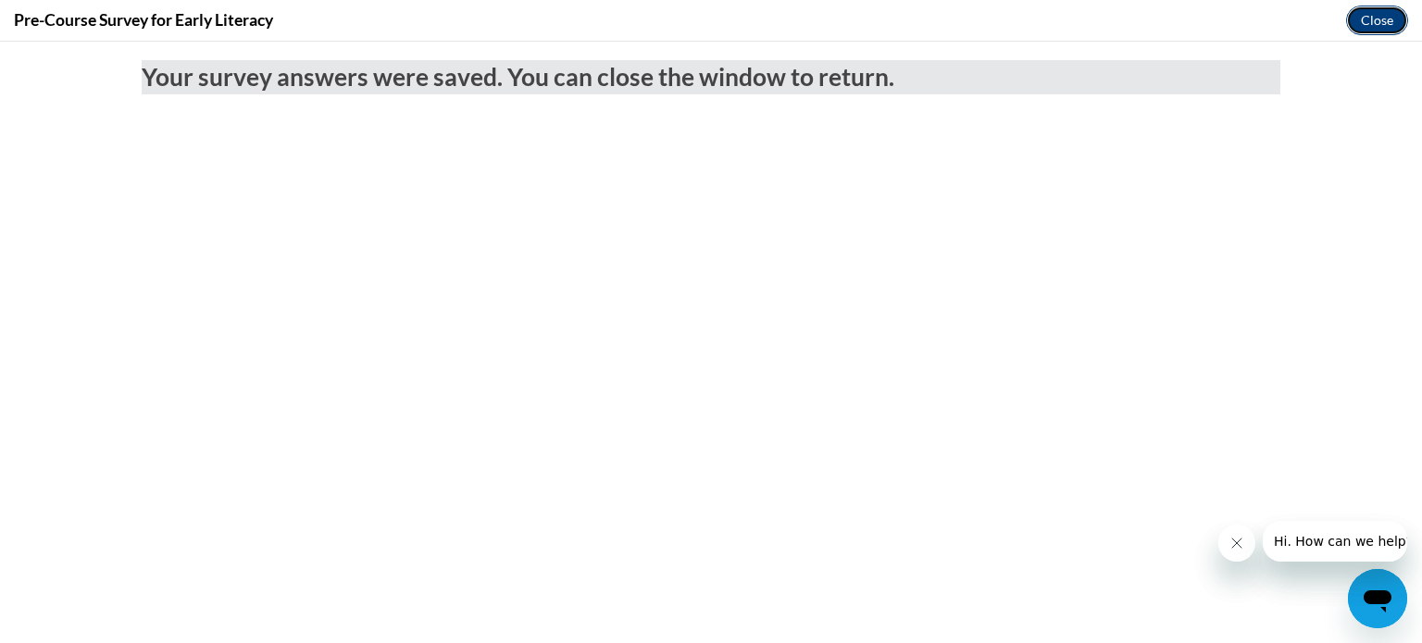
click at [1364, 25] on button "Close" at bounding box center [1377, 21] width 62 height 30
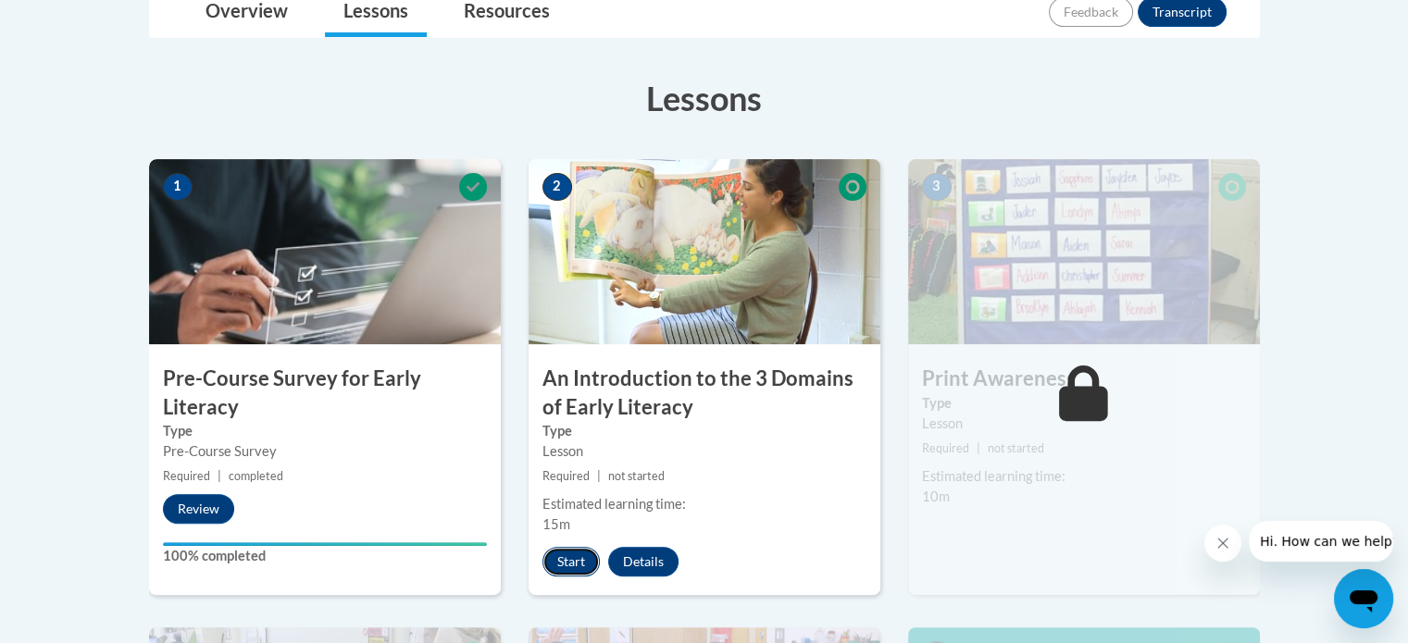
click at [574, 560] on button "Start" at bounding box center [570, 562] width 57 height 30
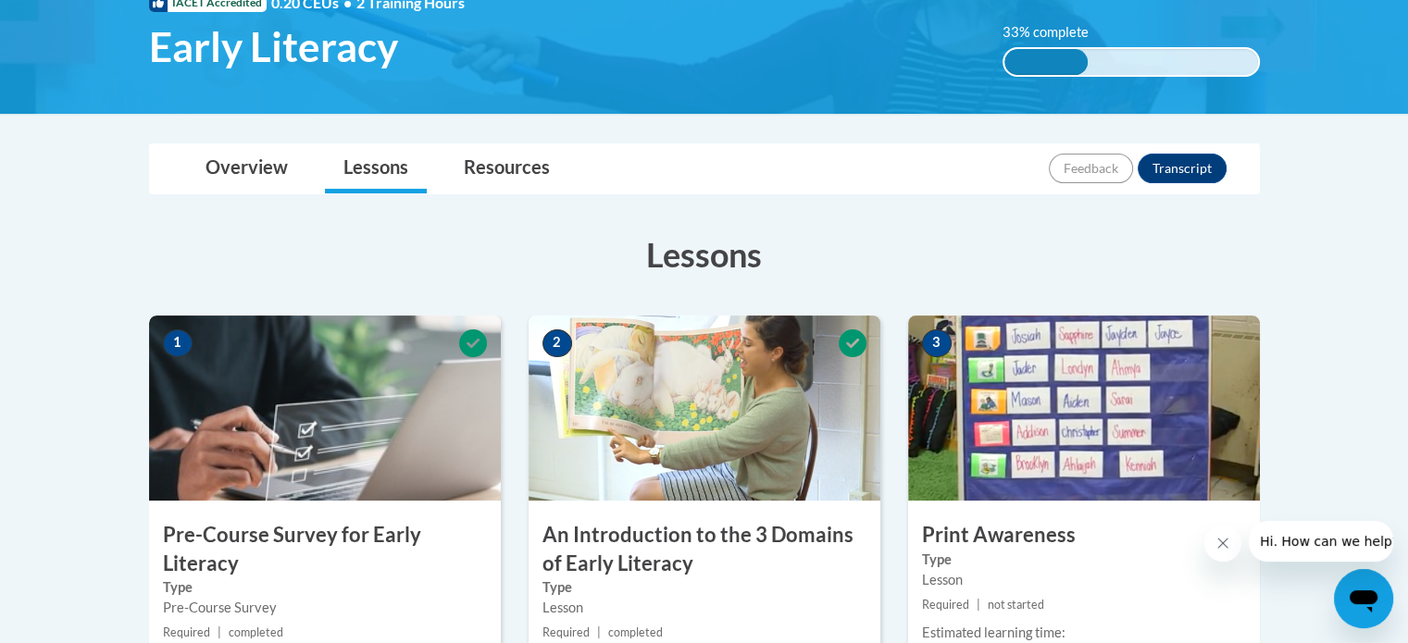
scroll to position [278, 0]
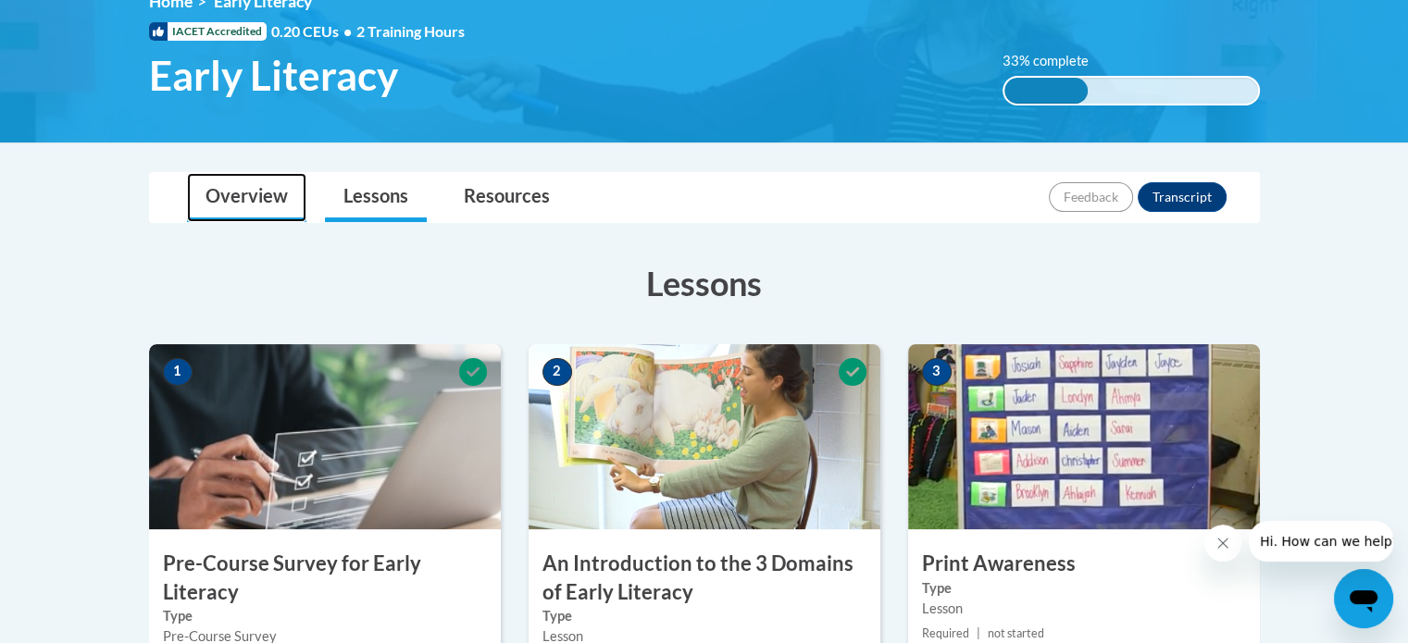
click at [266, 204] on link "Overview" at bounding box center [246, 197] width 119 height 49
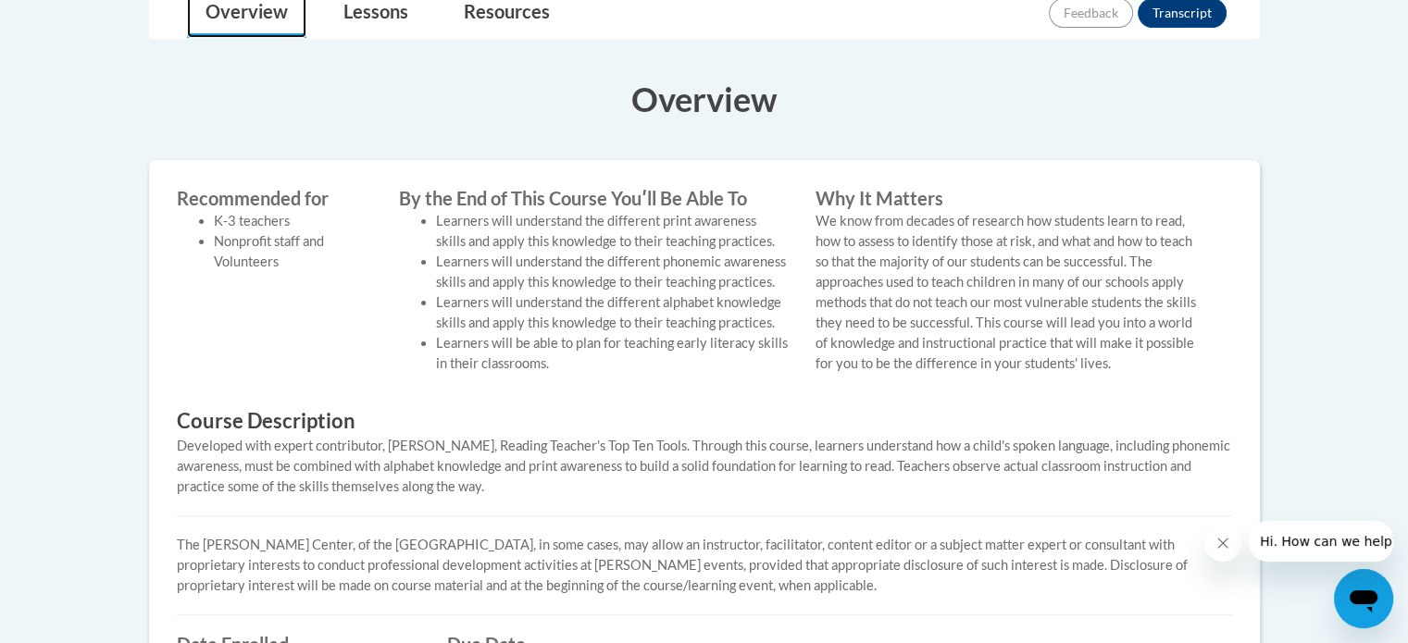
scroll to position [370, 0]
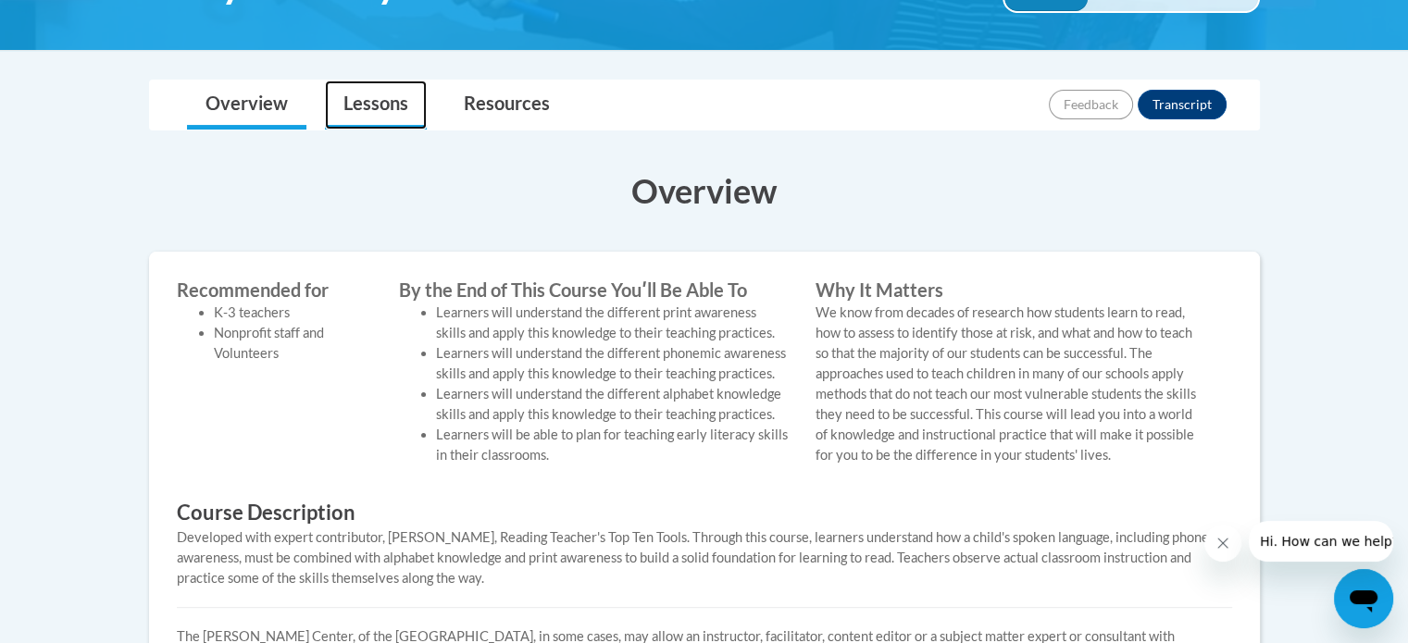
click at [371, 114] on link "Lessons" at bounding box center [376, 105] width 102 height 49
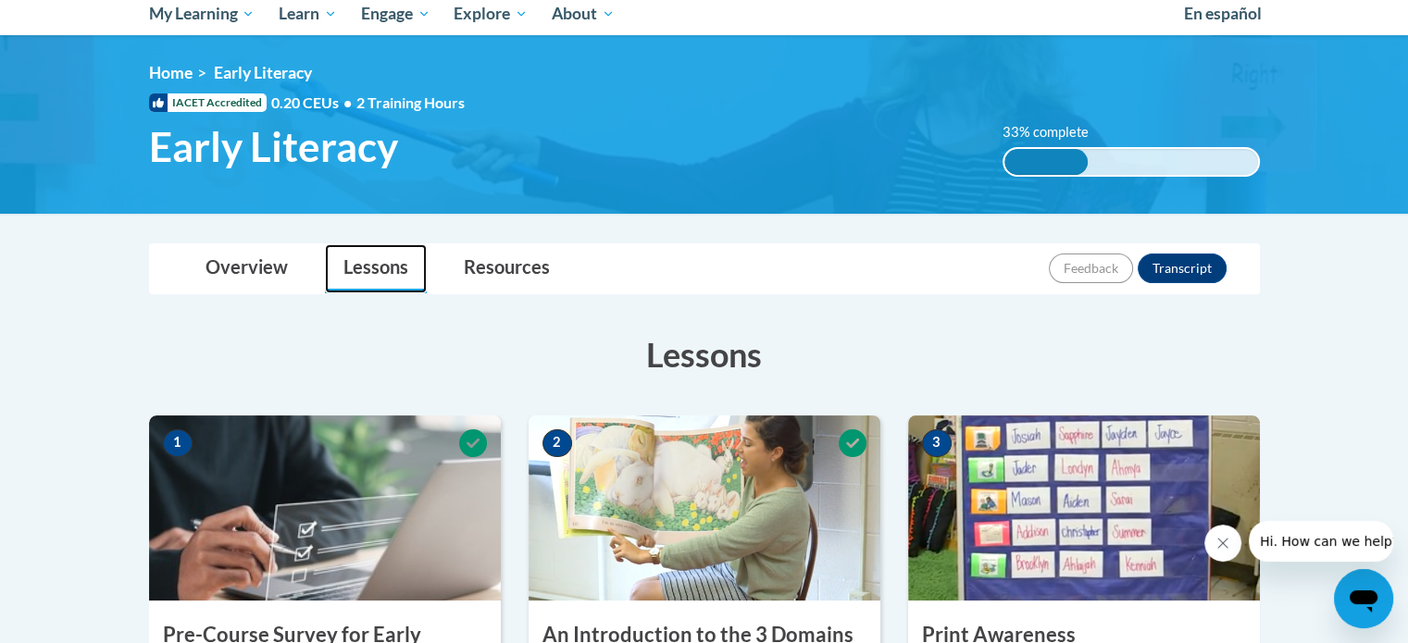
scroll to position [93, 0]
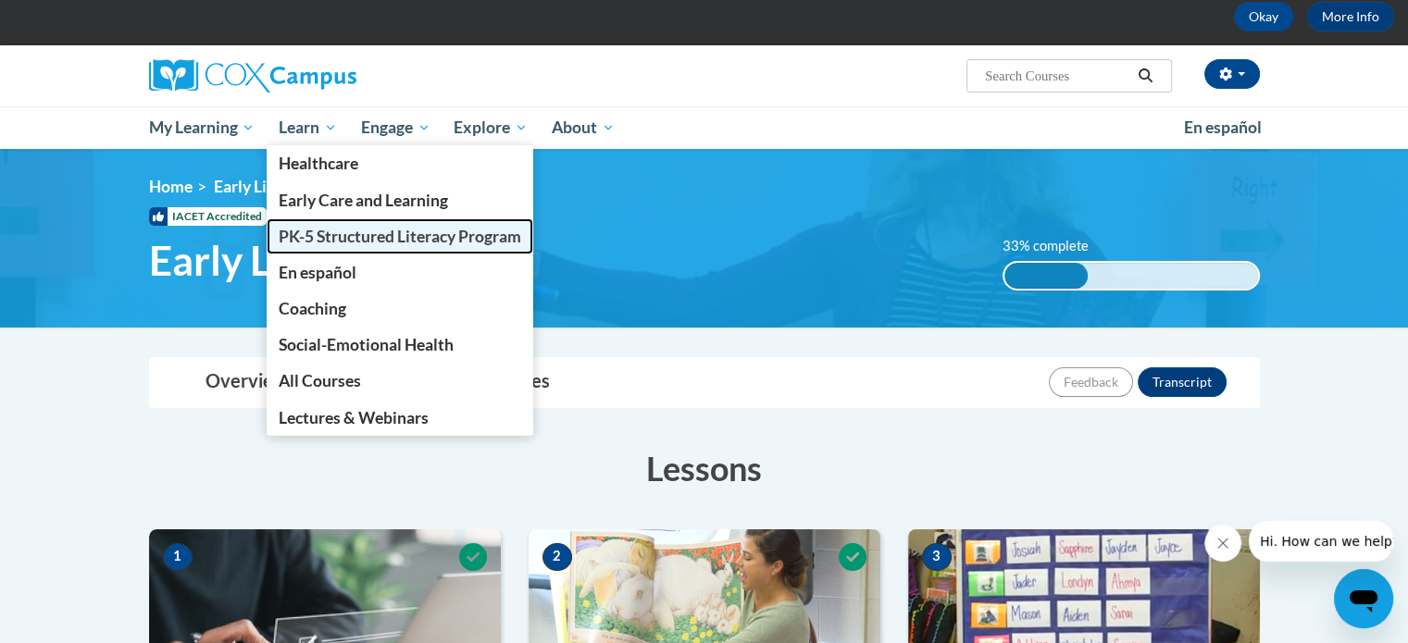
click at [347, 238] on span "PK-5 Structured Literacy Program" at bounding box center [400, 236] width 243 height 19
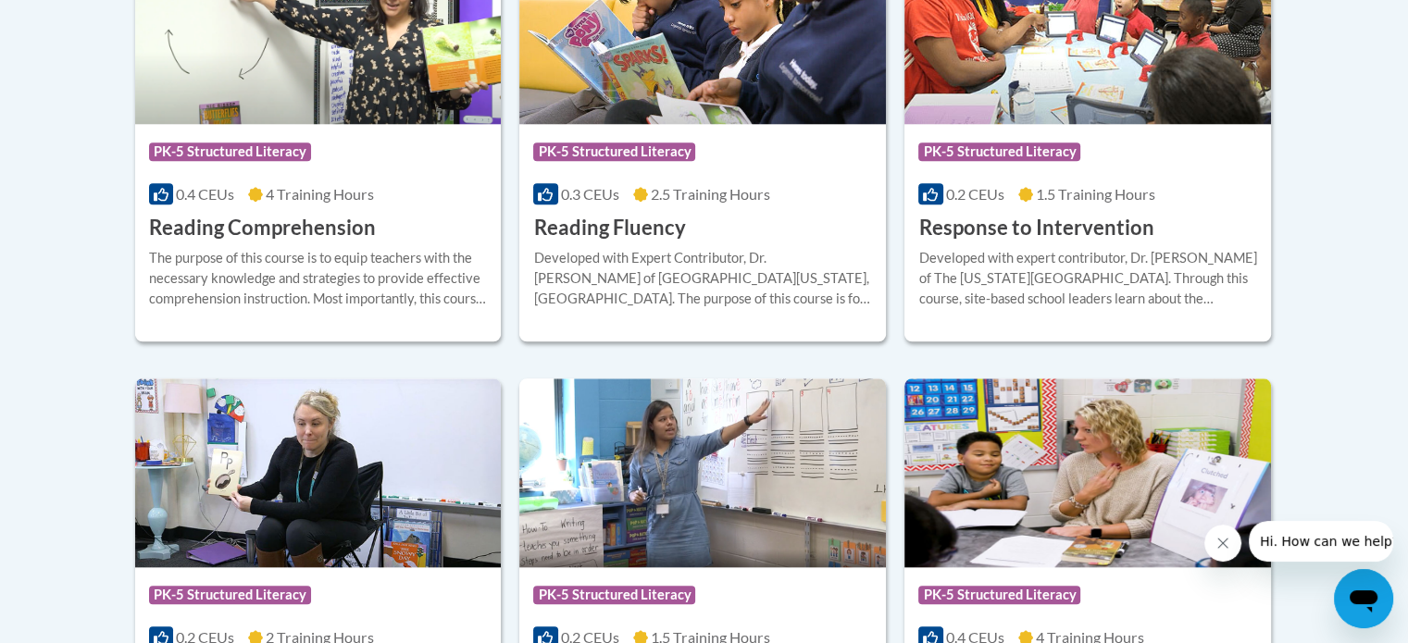
scroll to position [2140, 0]
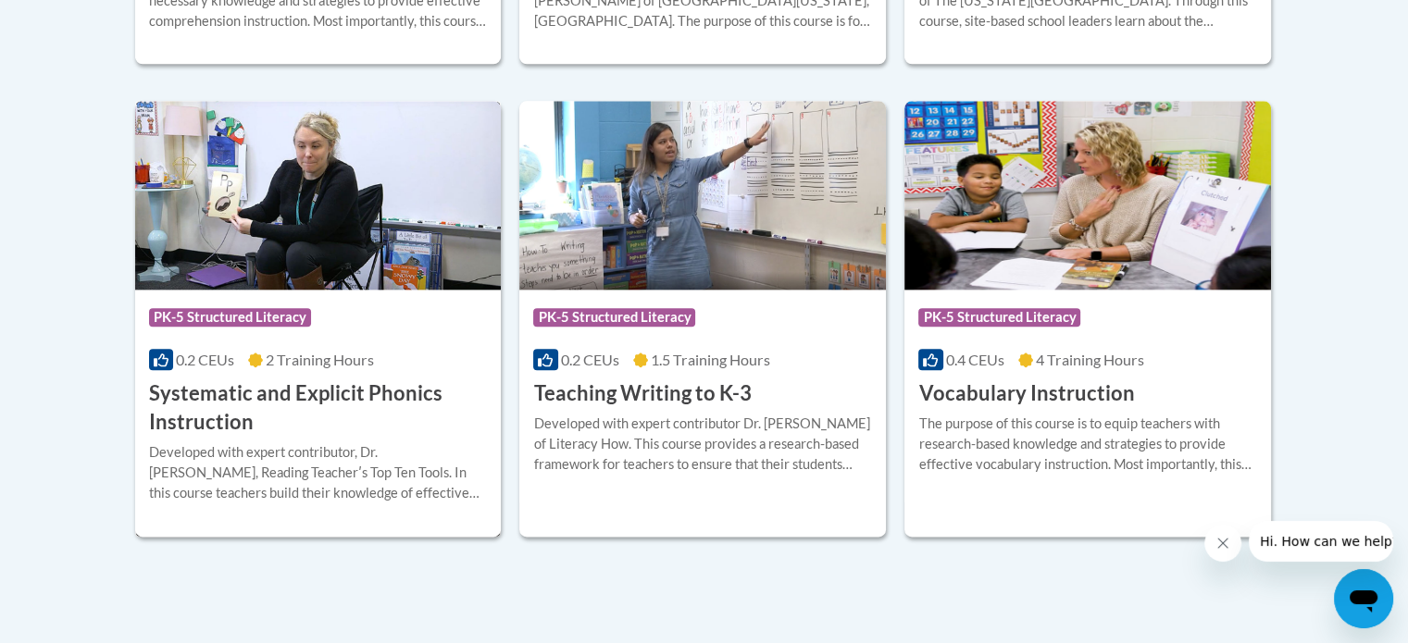
click at [249, 204] on img at bounding box center [318, 195] width 367 height 189
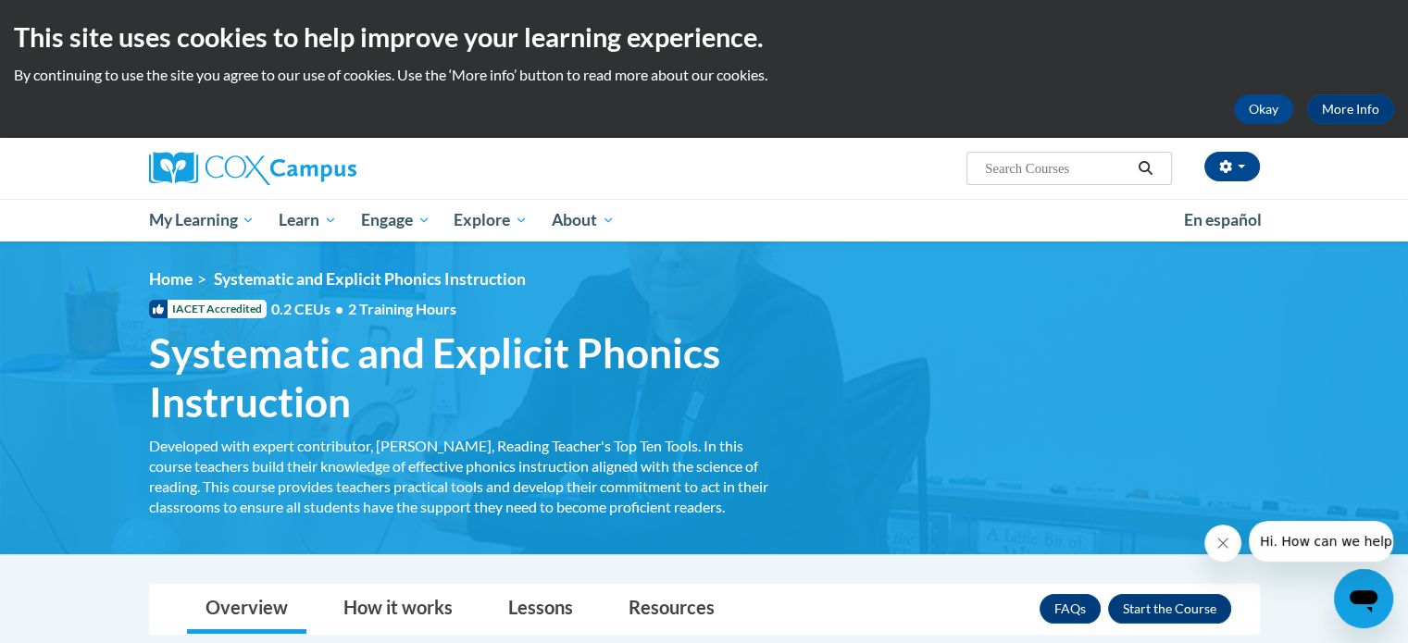
scroll to position [370, 0]
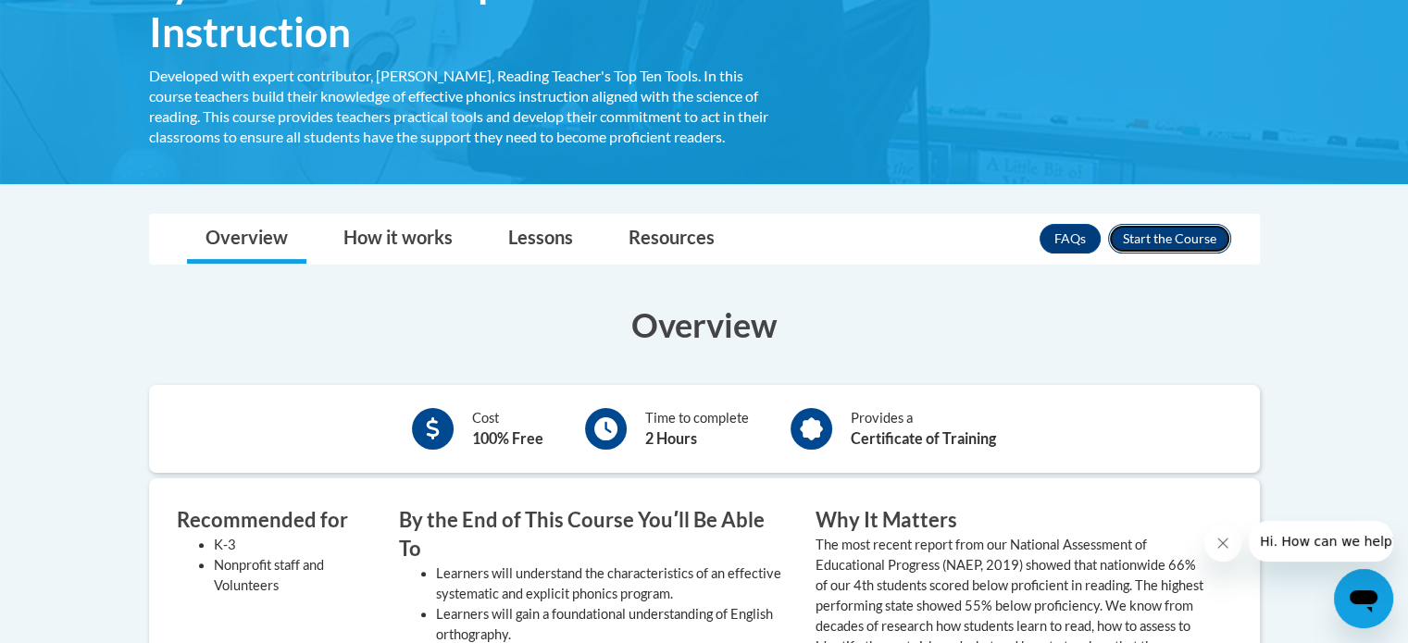
click at [1198, 249] on button "Enroll" at bounding box center [1169, 239] width 123 height 30
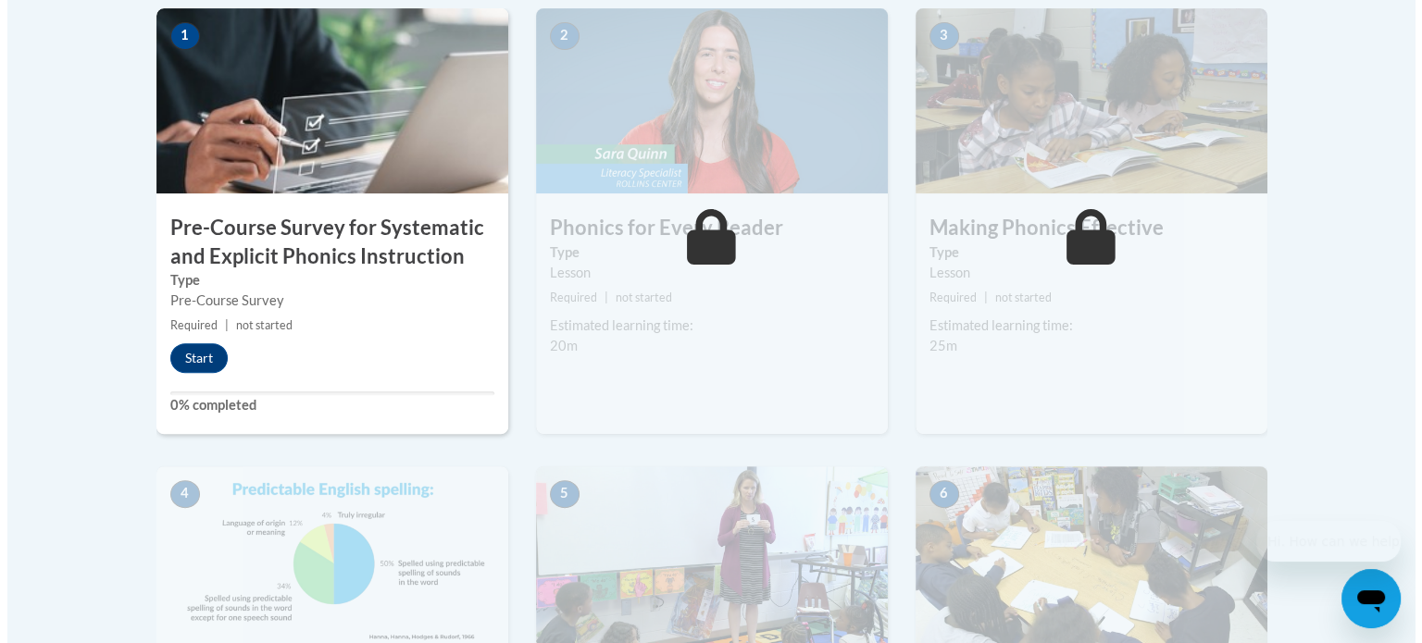
scroll to position [648, 0]
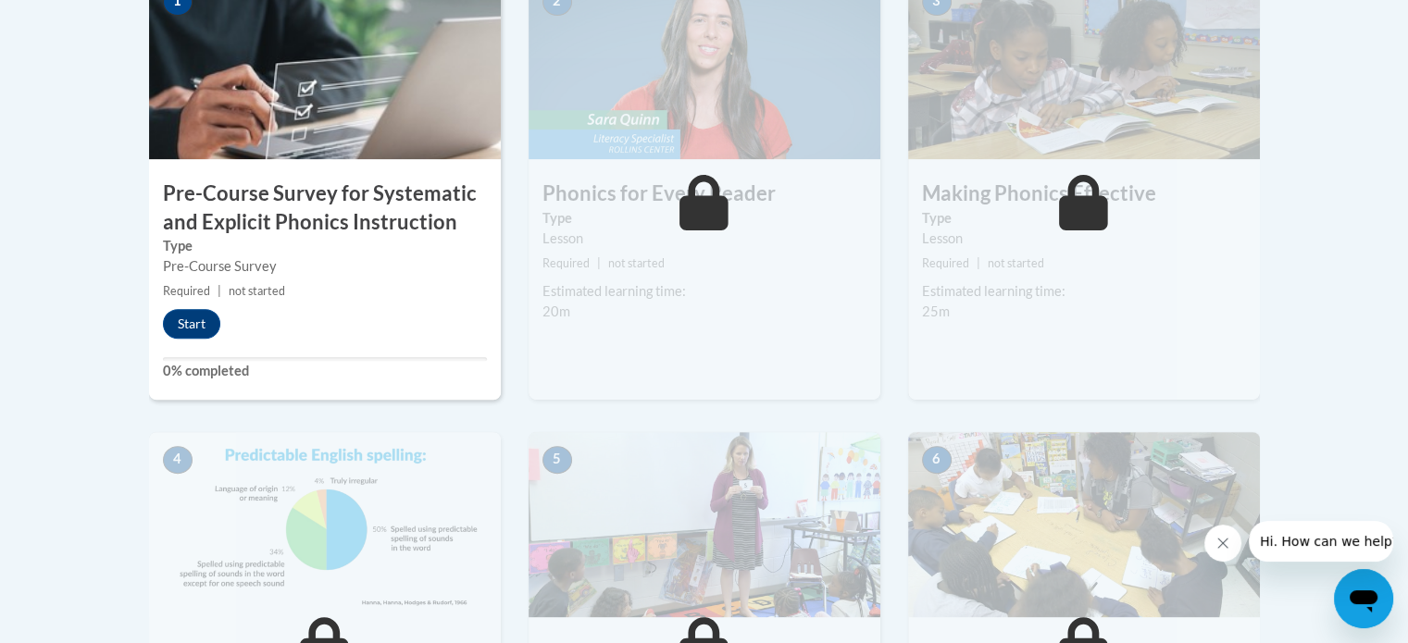
click at [341, 214] on h3 "Pre-Course Survey for Systematic and Explicit Phonics Instruction" at bounding box center [325, 208] width 352 height 57
click at [181, 318] on button "Start" at bounding box center [191, 324] width 57 height 30
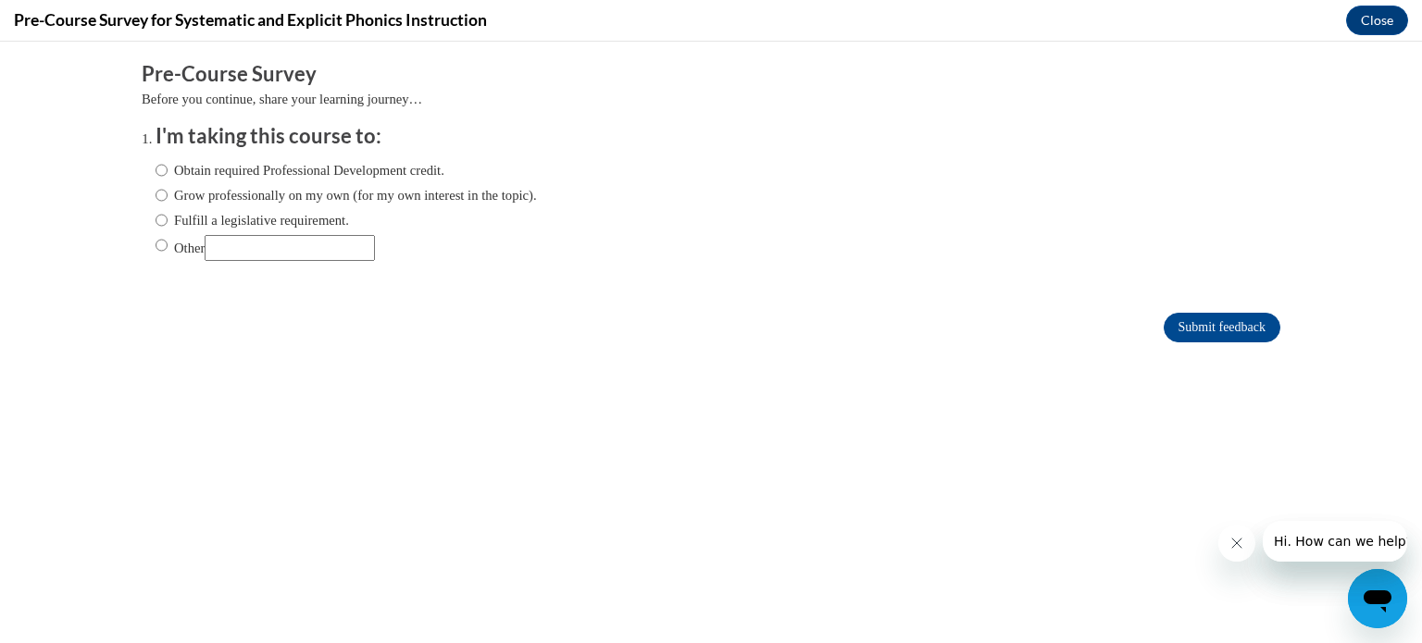
scroll to position [0, 0]
click at [251, 220] on label "Fulfill a legislative requirement." at bounding box center [252, 220] width 193 height 20
click at [168, 220] on input "Fulfill a legislative requirement." at bounding box center [162, 220] width 12 height 20
radio input "true"
click at [1199, 330] on input "Submit feedback" at bounding box center [1222, 328] width 117 height 30
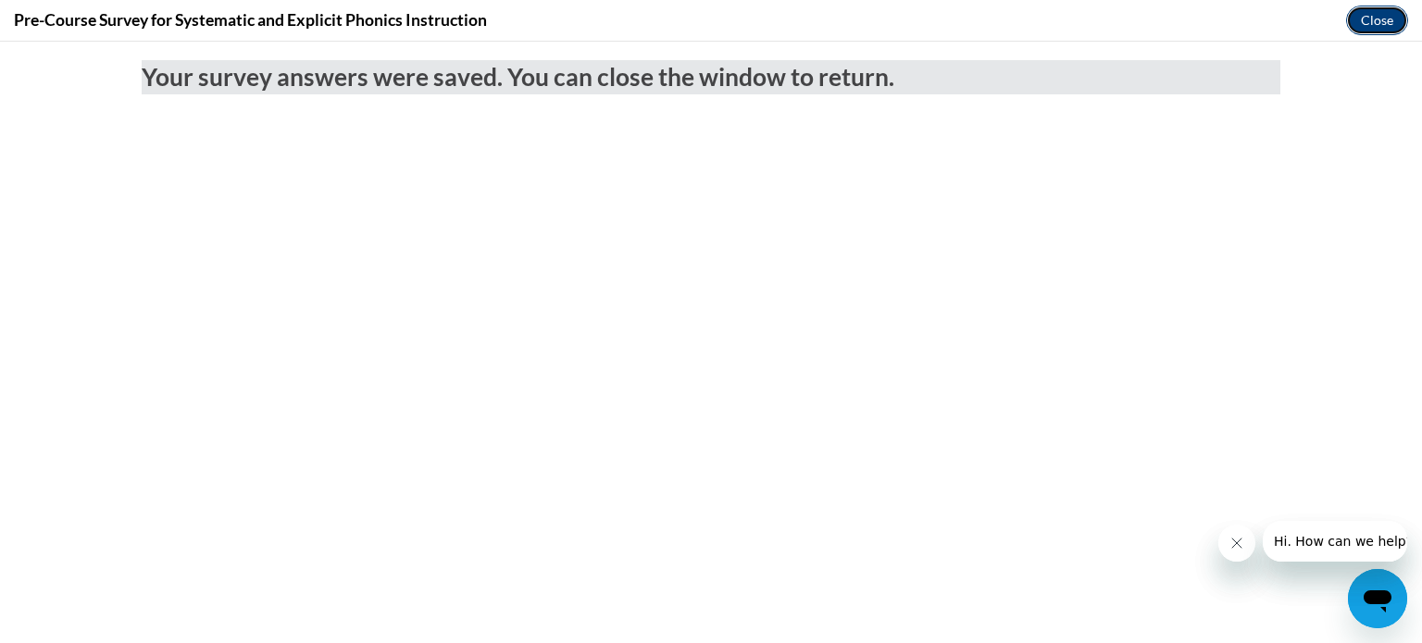
click at [1359, 17] on button "Close" at bounding box center [1377, 21] width 62 height 30
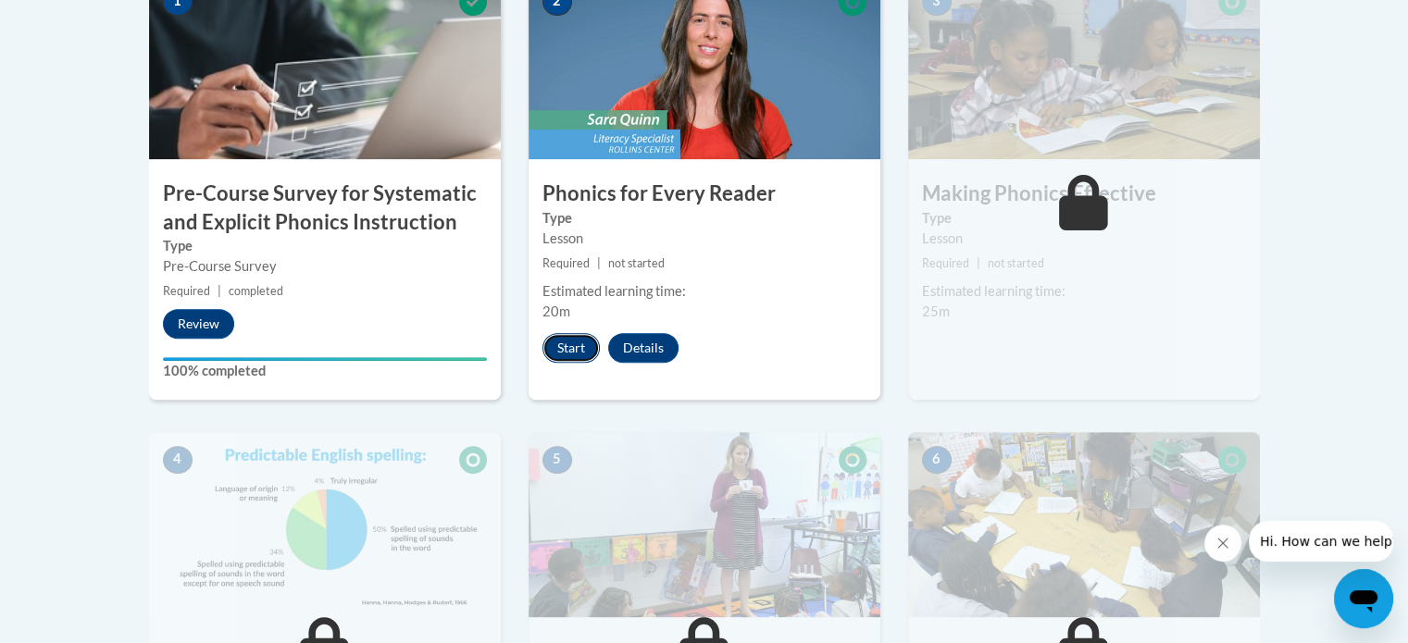
click at [562, 346] on button "Start" at bounding box center [570, 348] width 57 height 30
